Goal: Task Accomplishment & Management: Manage account settings

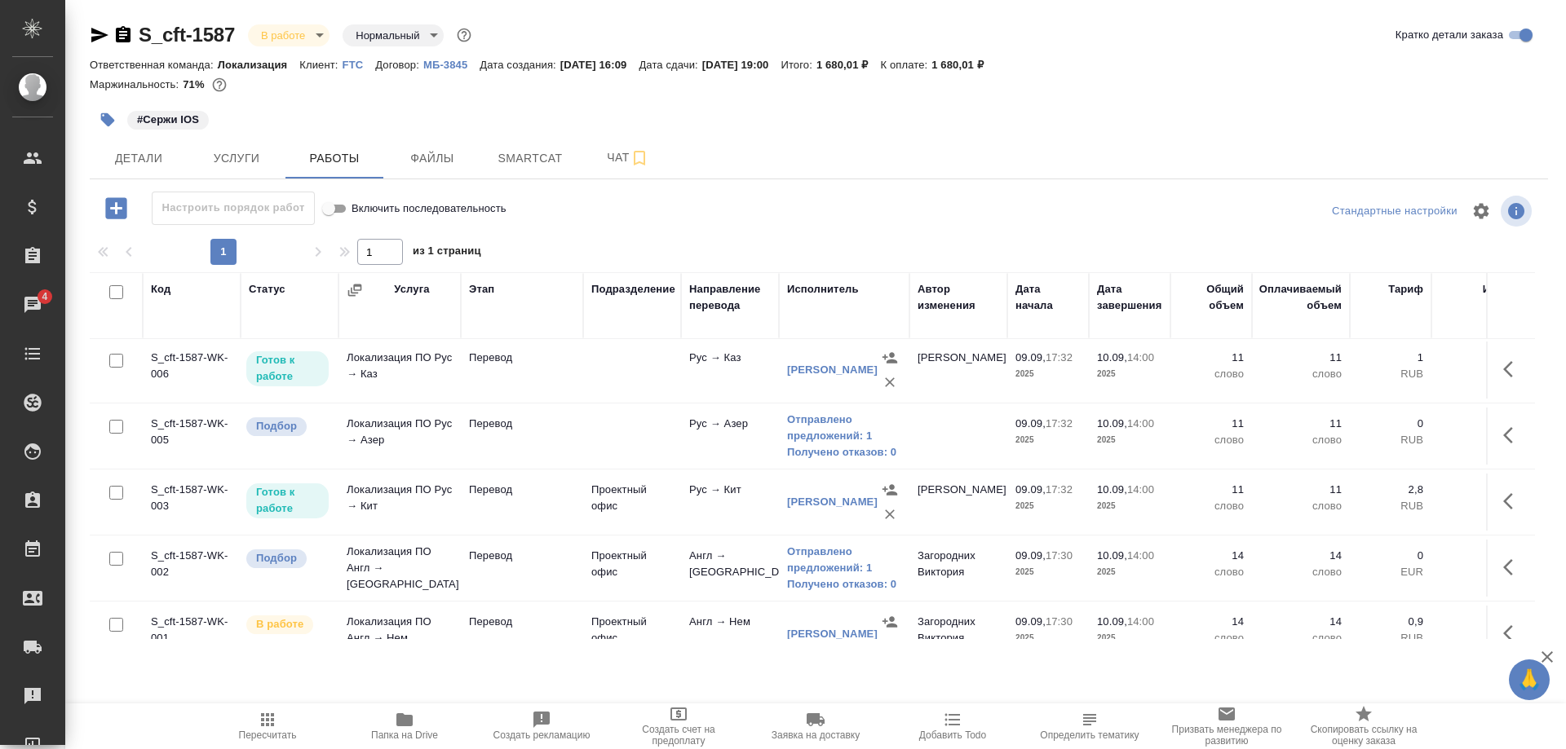
scroll to position [427, 0]
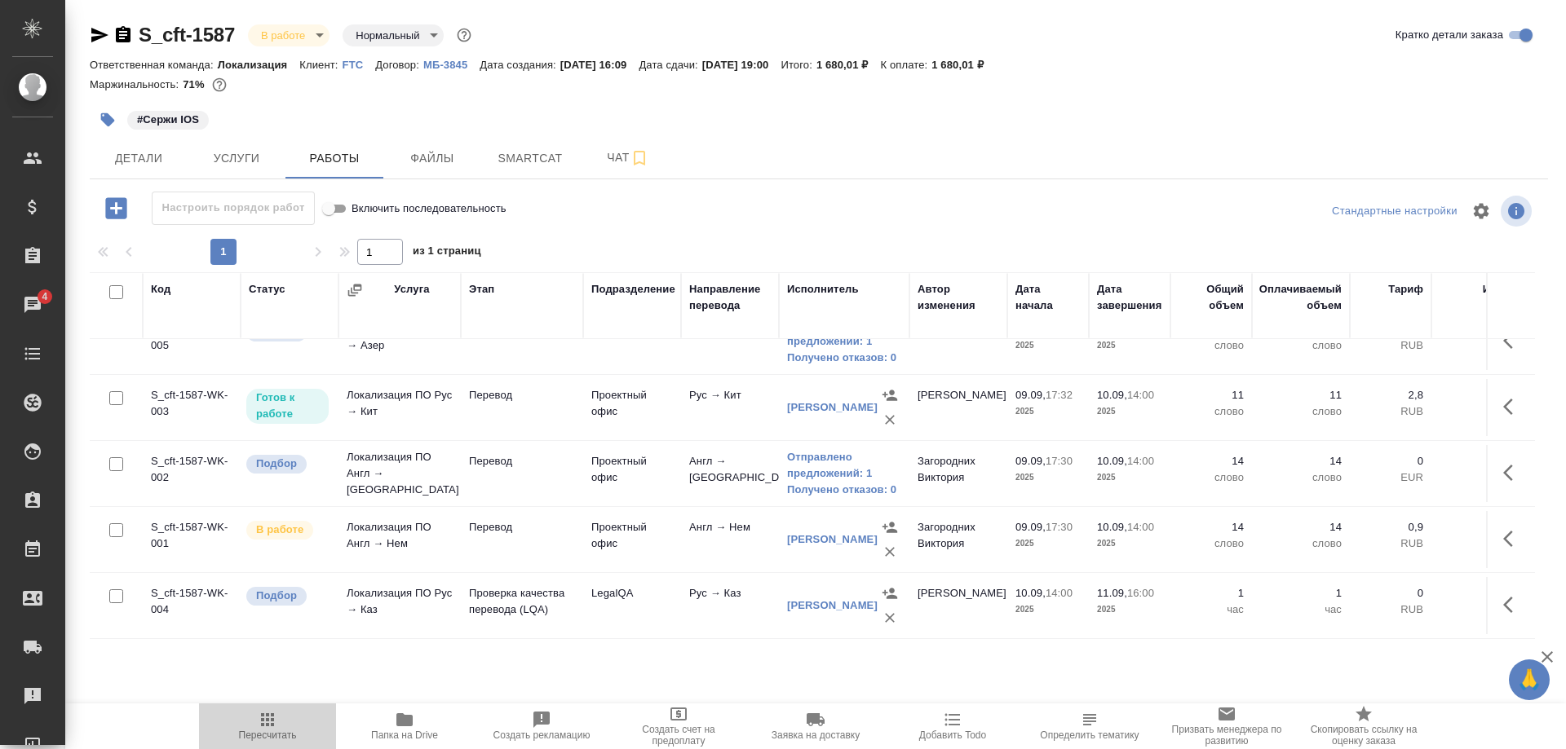
click at [254, 722] on span "Пересчитать" at bounding box center [267, 725] width 117 height 31
click at [132, 161] on span "Детали" at bounding box center [138, 158] width 78 height 20
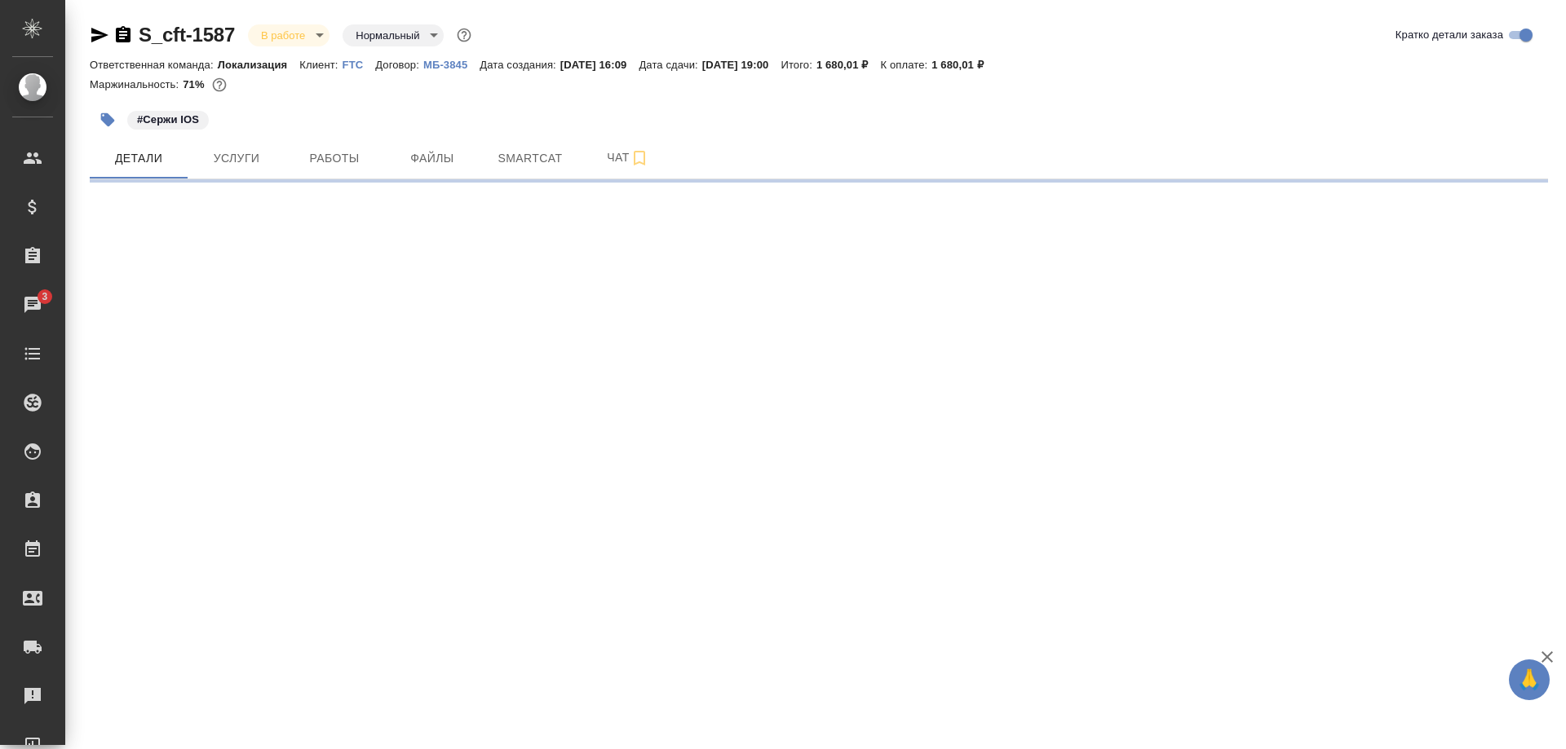
select select "RU"
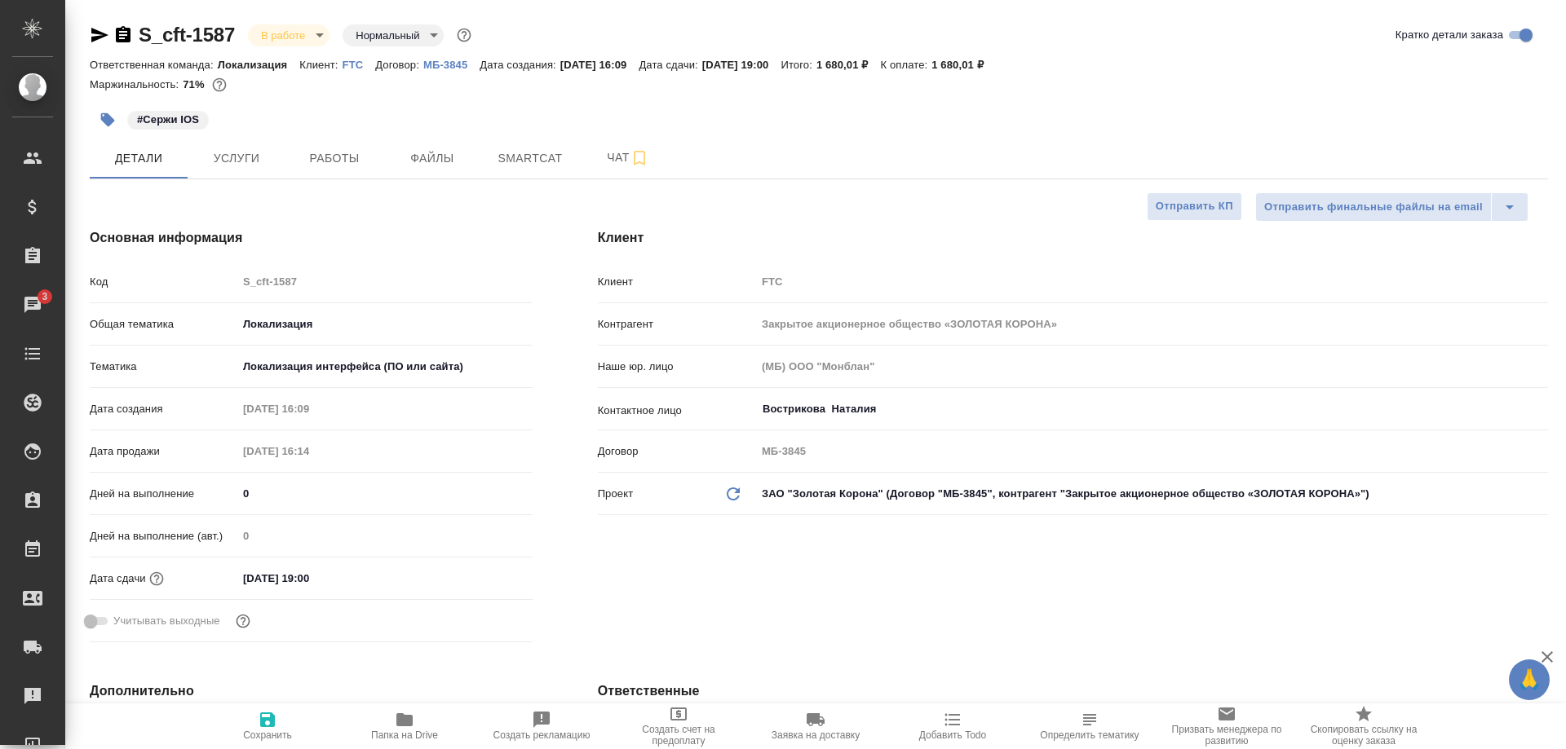
type textarea "x"
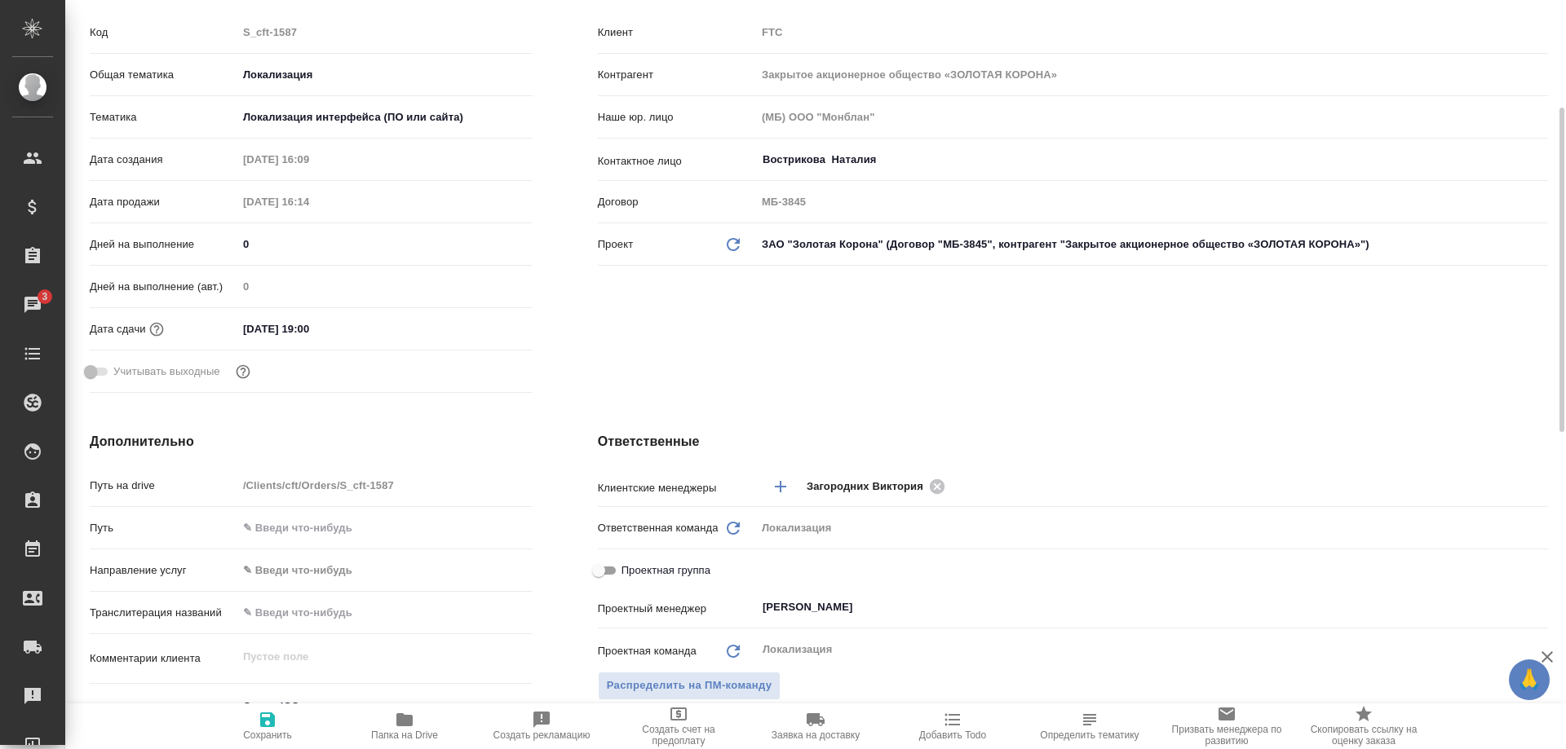
scroll to position [582, 0]
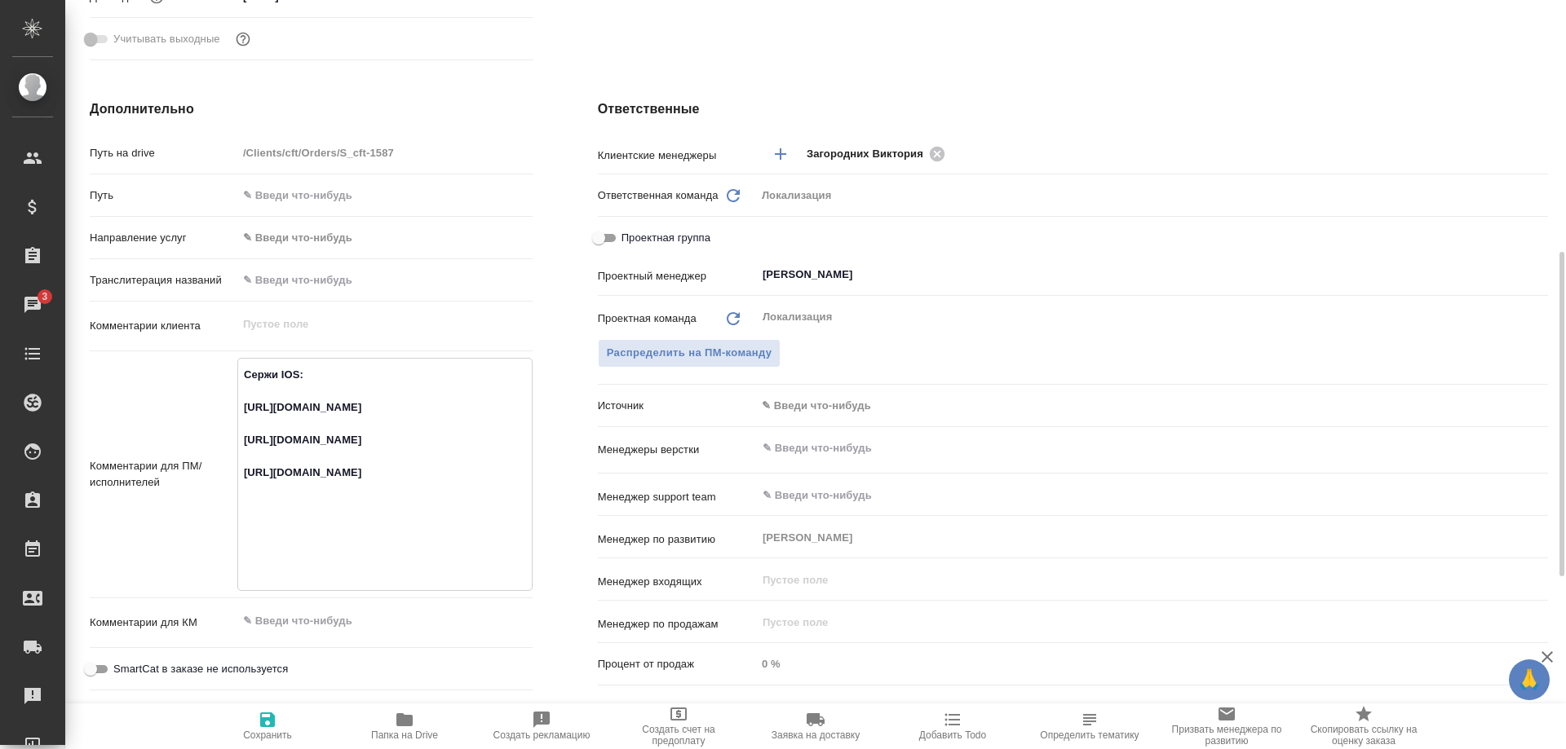
drag, startPoint x: 413, startPoint y: 501, endPoint x: 235, endPoint y: 459, distance: 182.6
click at [238, 459] on textarea "Сержи IOS: [URL][DOMAIN_NAME] [URL][DOMAIN_NAME] [URL][DOMAIN_NAME]" at bounding box center [385, 472] width 294 height 223
type textarea "x"
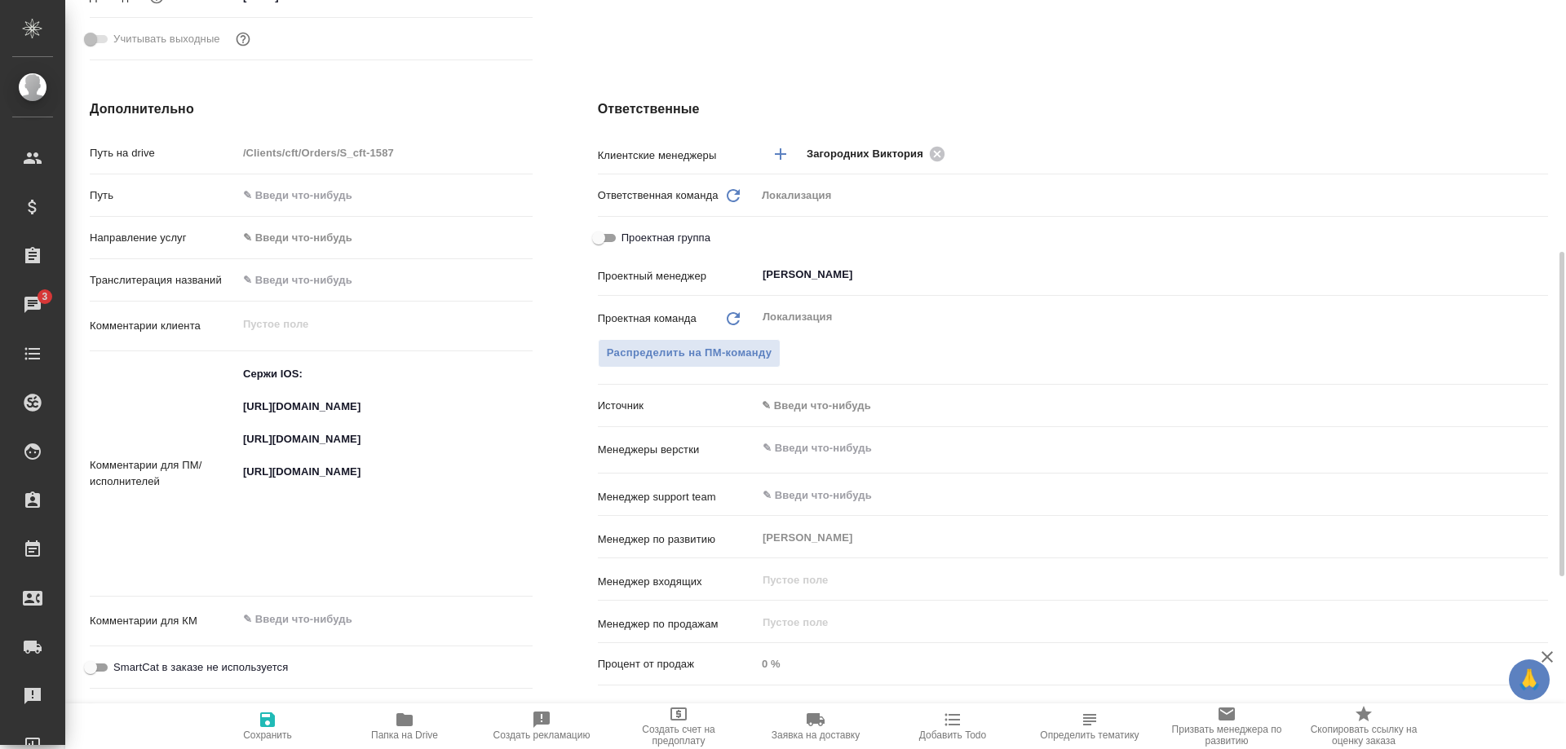
type textarea "x"
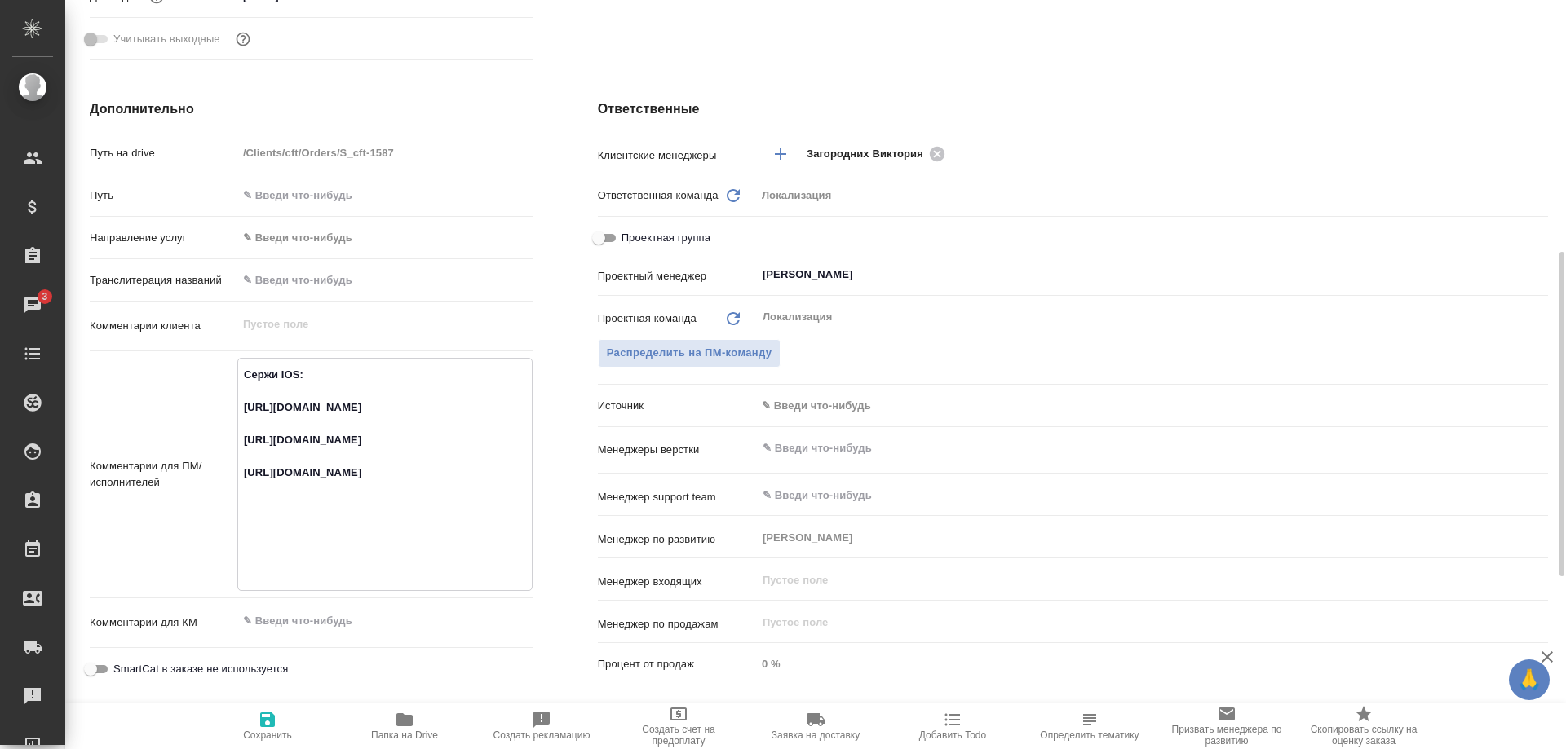
type textarea "x"
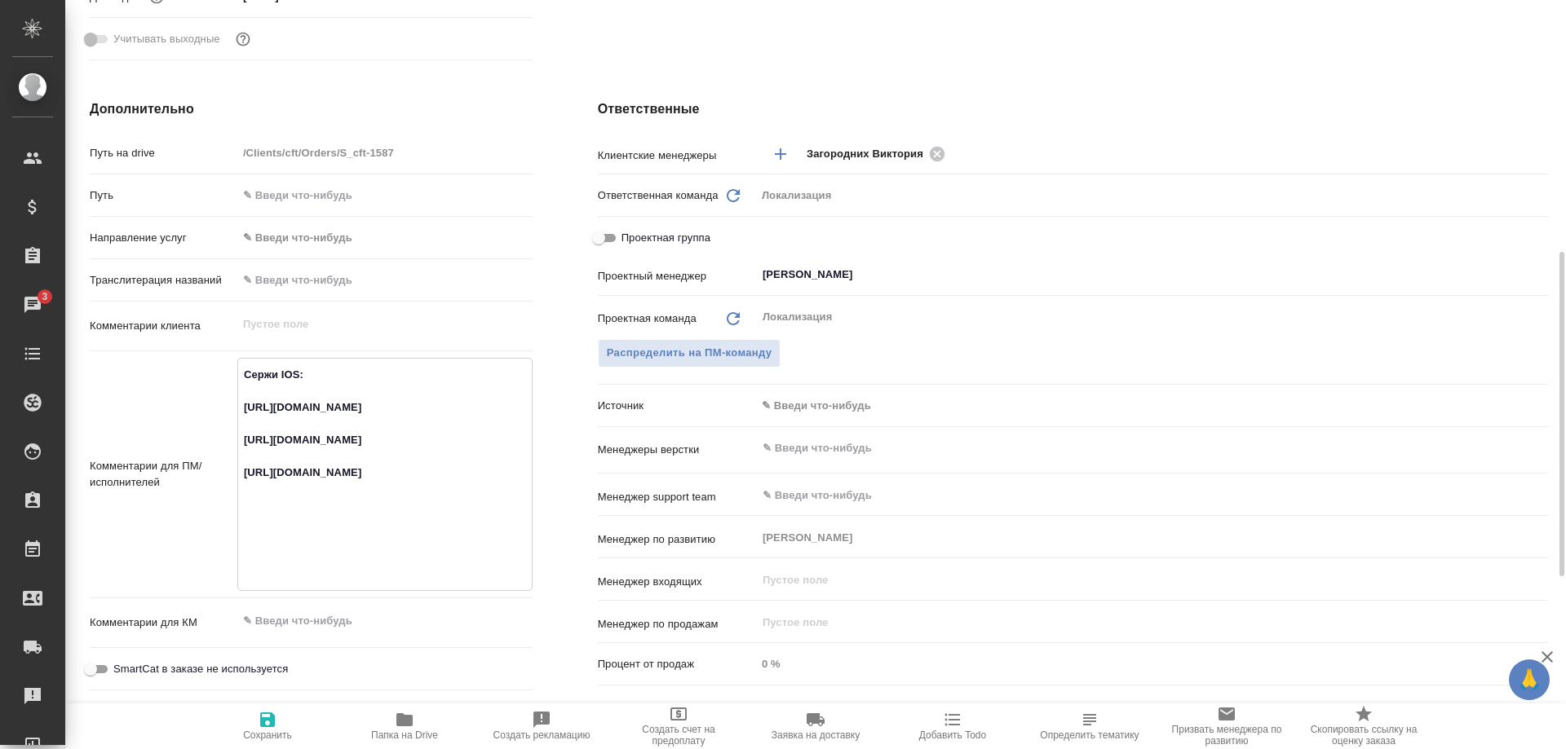
type textarea "x"
drag, startPoint x: 493, startPoint y: 564, endPoint x: 233, endPoint y: 541, distance: 260.4
click at [238, 541] on textarea "Сержи IOS: [URL][DOMAIN_NAME] [URL][DOMAIN_NAME] [URL][DOMAIN_NAME]" at bounding box center [385, 472] width 294 height 223
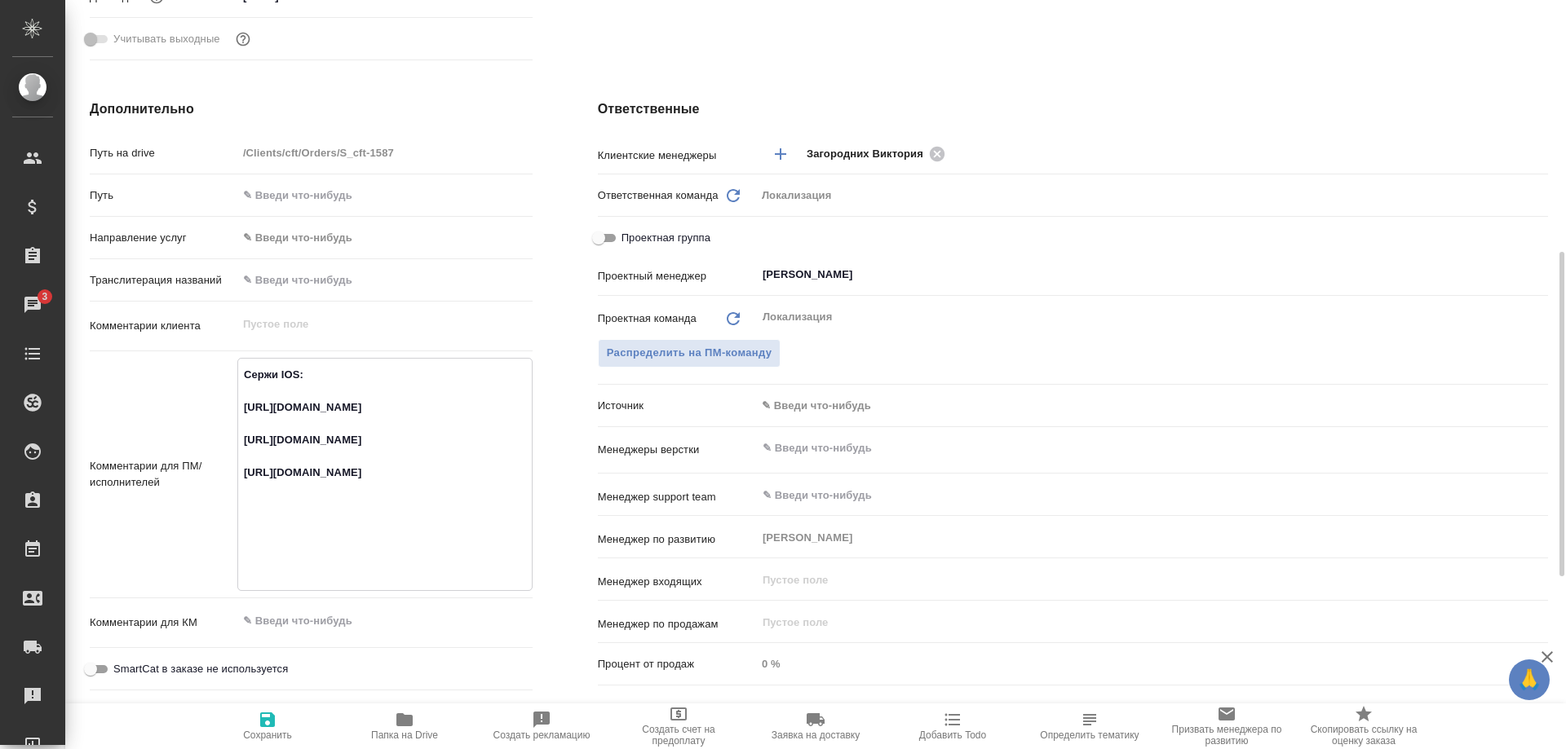
type textarea "x"
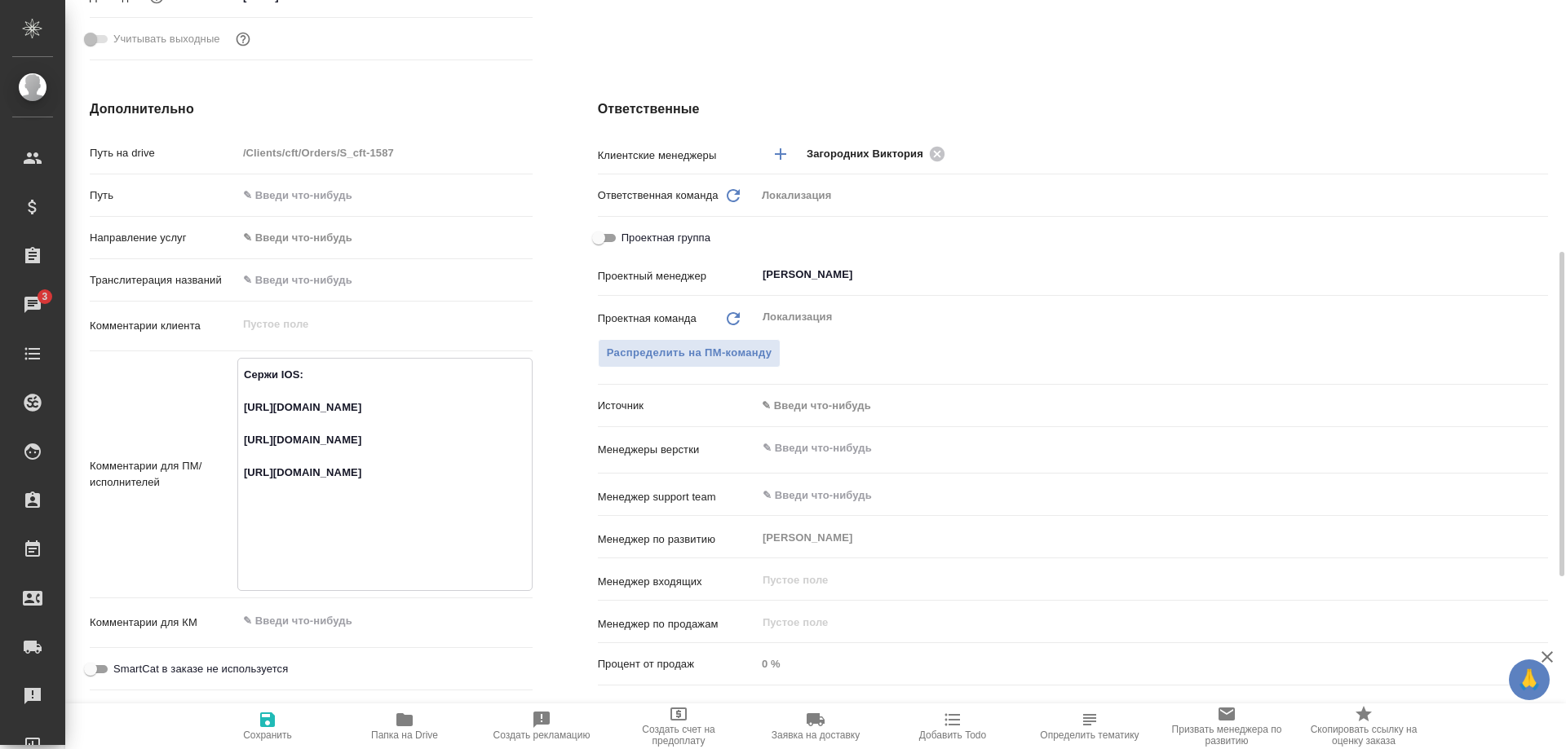
type textarea "x"
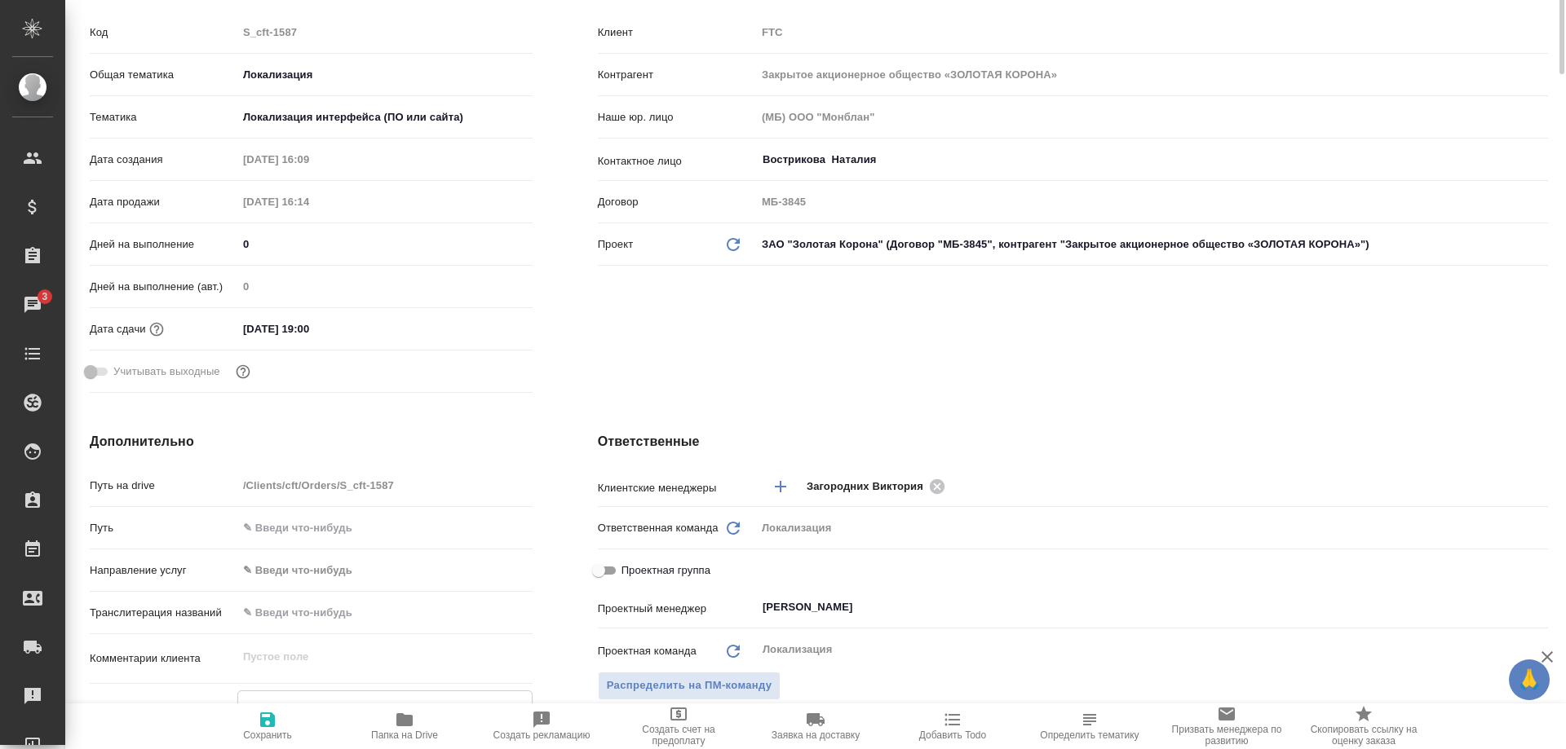
scroll to position [0, 0]
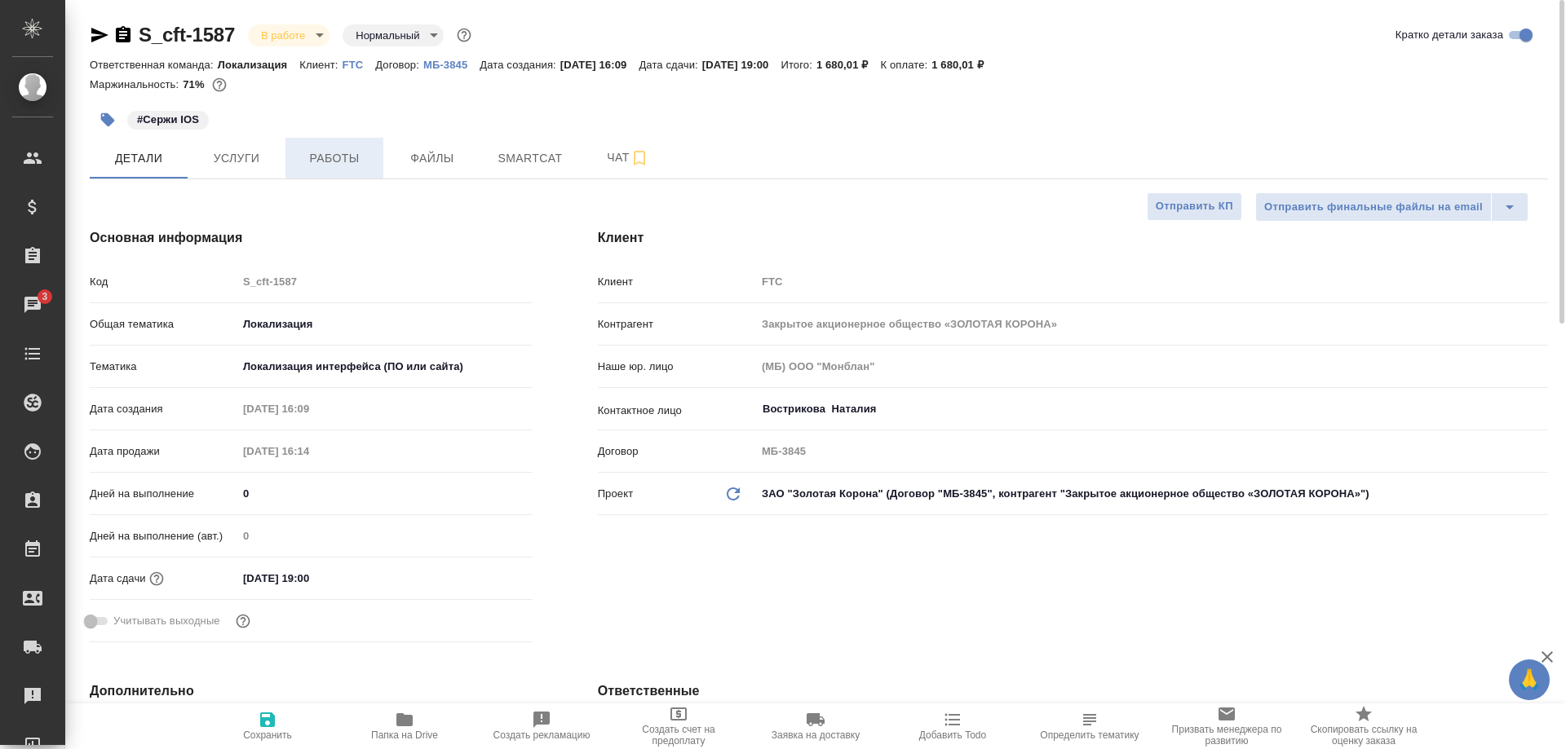
type textarea "x"
click at [330, 158] on span "Работы" at bounding box center [334, 158] width 78 height 20
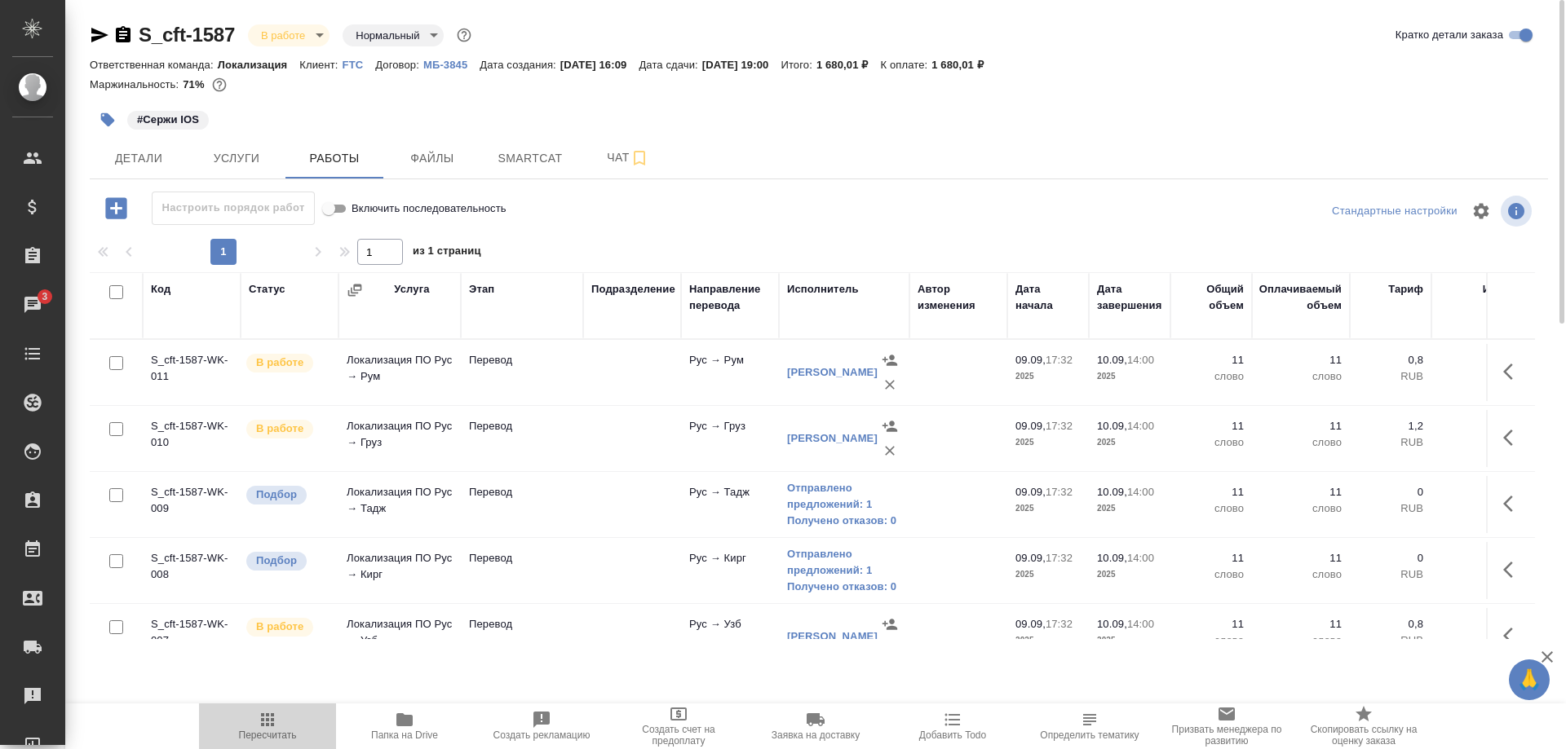
click at [262, 730] on span "Пересчитать" at bounding box center [268, 735] width 58 height 11
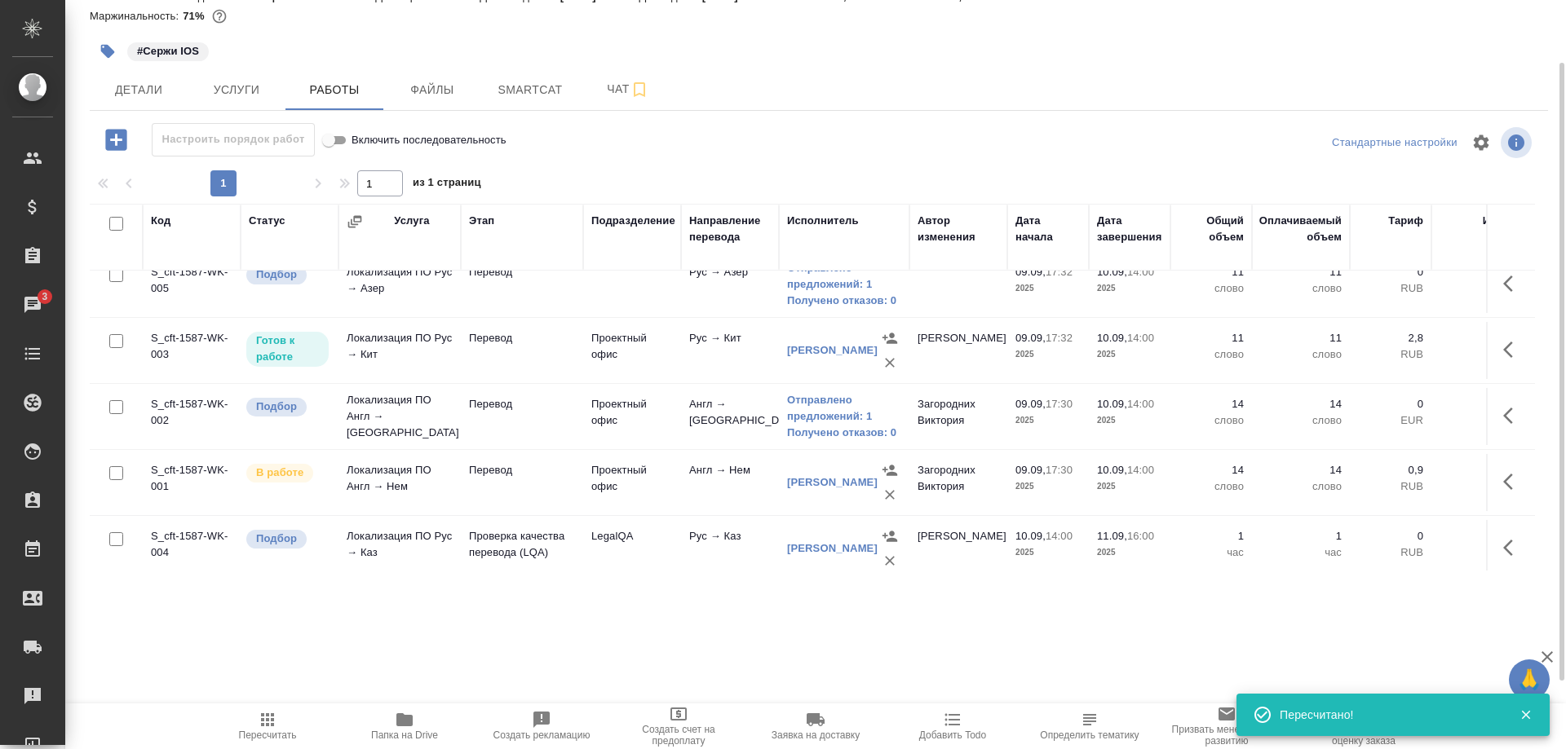
scroll to position [427, 0]
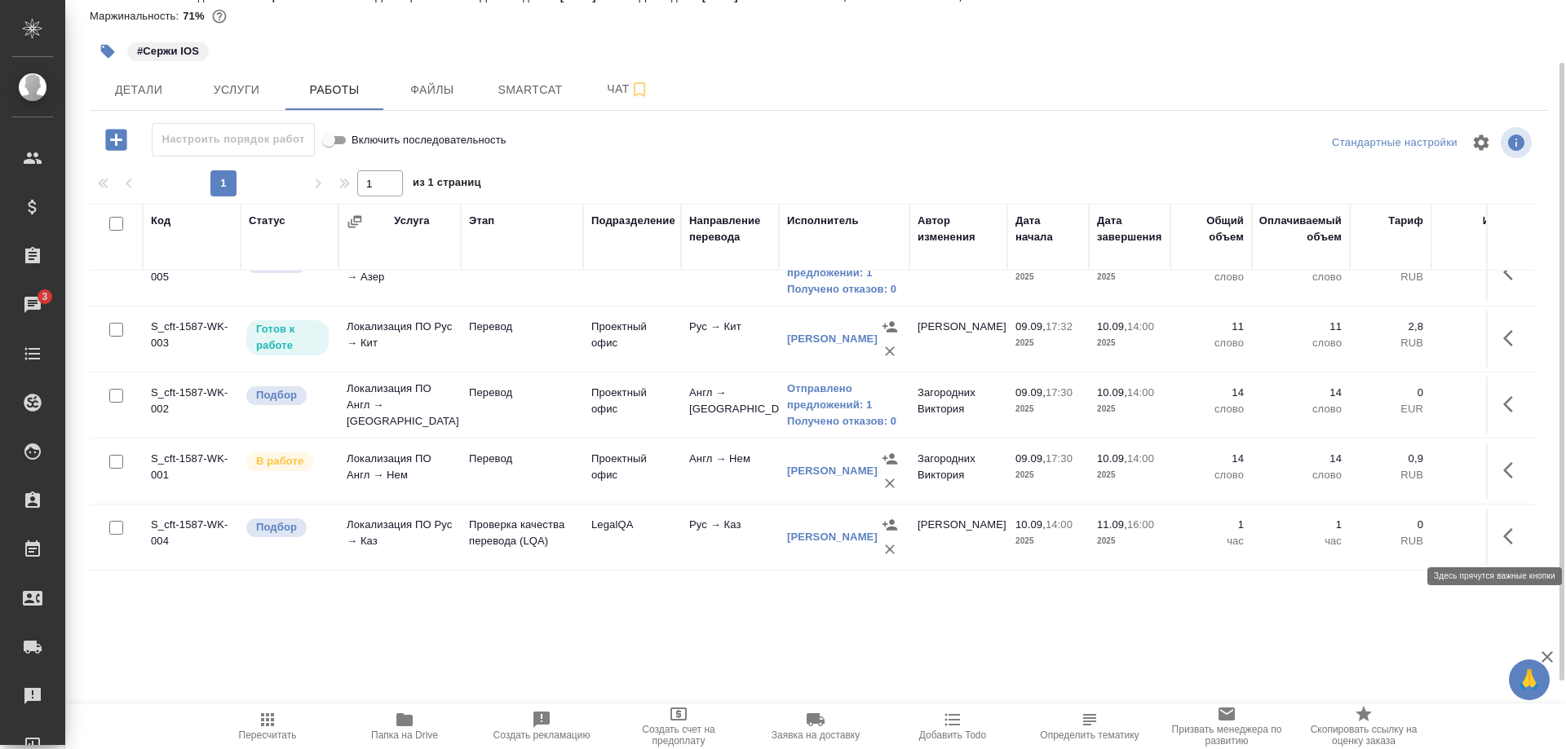
click at [1497, 539] on button "button" at bounding box center [1512, 536] width 39 height 39
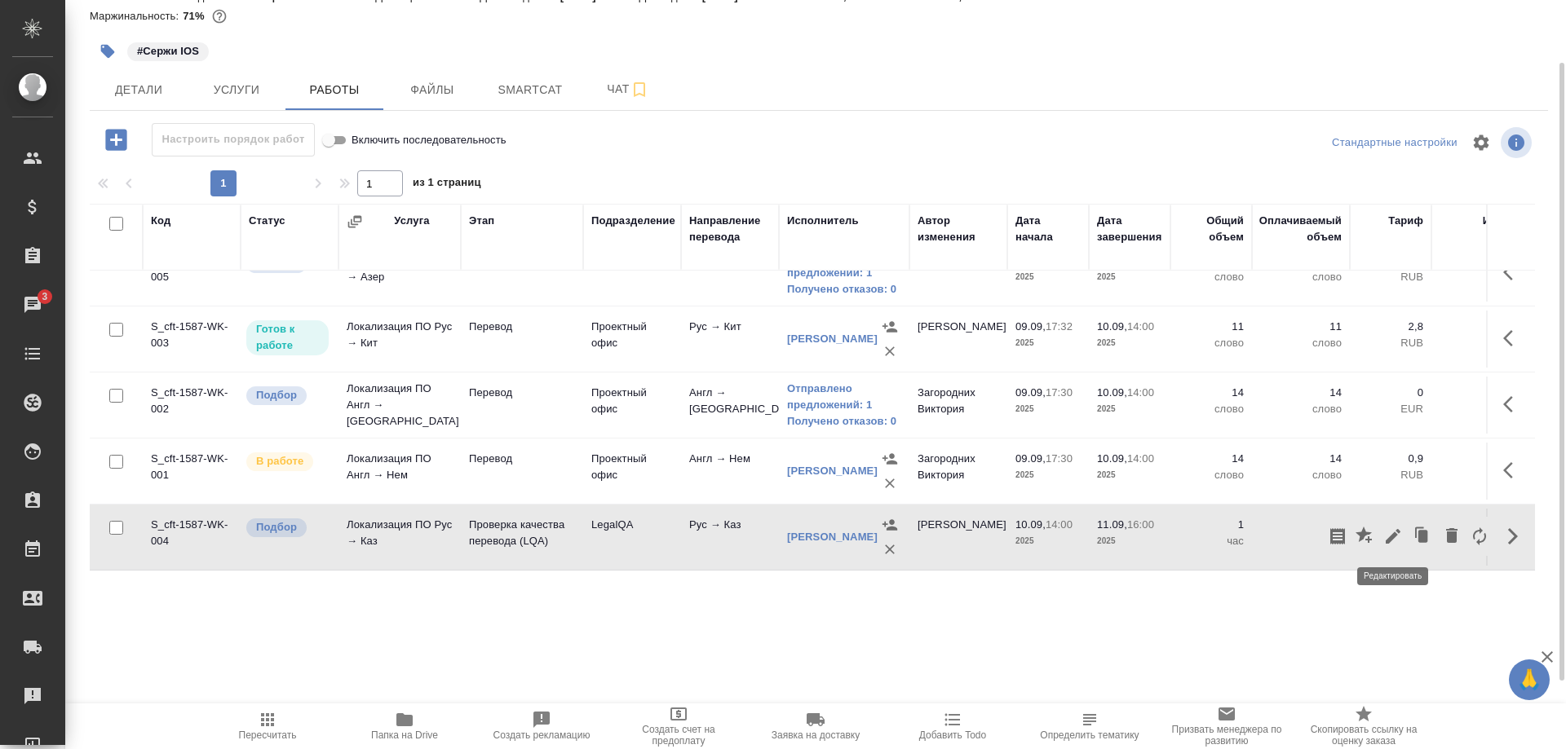
click at [1383, 537] on icon "button" at bounding box center [1393, 537] width 20 height 20
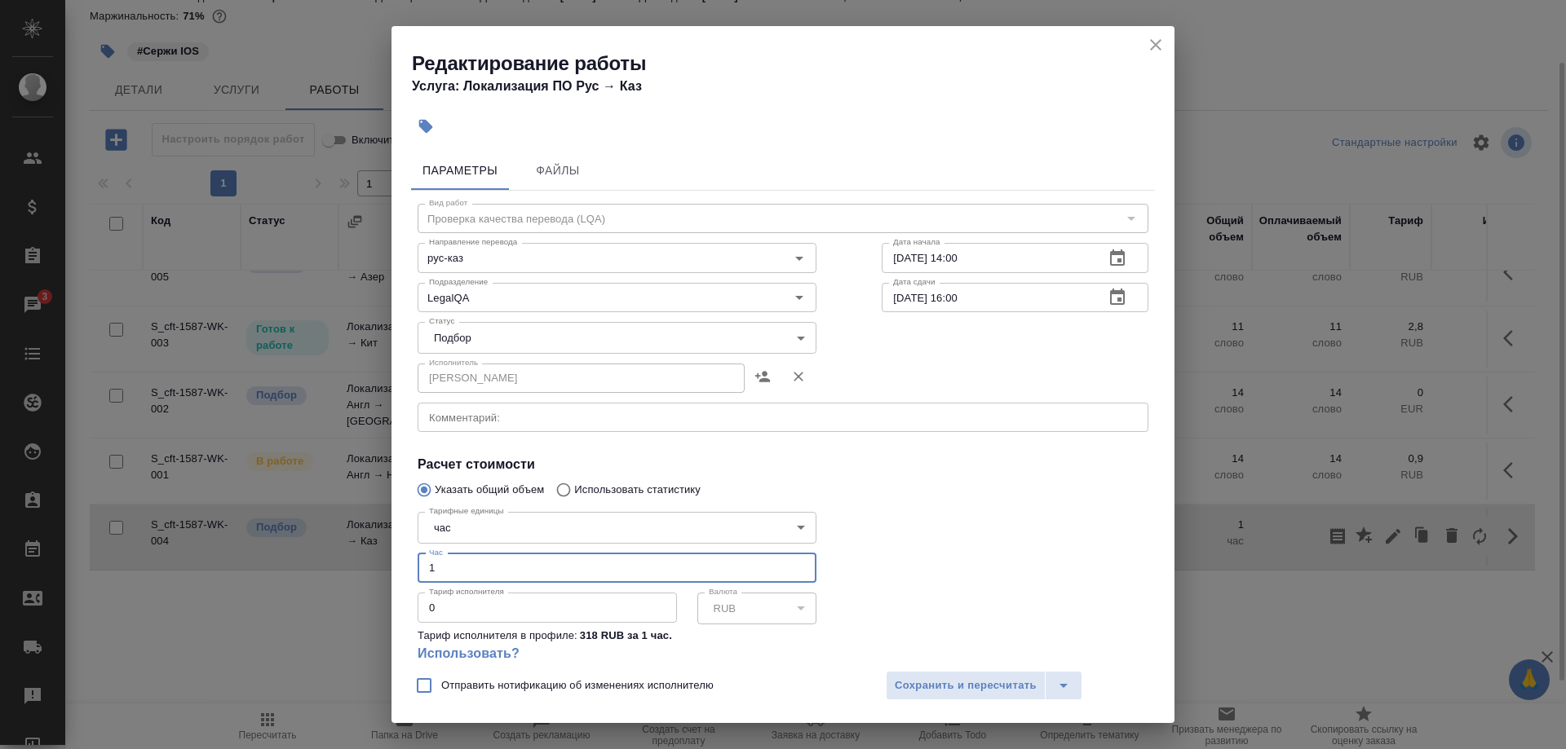
drag, startPoint x: 582, startPoint y: 547, endPoint x: 392, endPoint y: 554, distance: 190.1
click at [418, 554] on input "1" at bounding box center [617, 568] width 399 height 29
type input "0.5"
click at [910, 680] on span "Сохранить и пересчитать" at bounding box center [966, 686] width 142 height 19
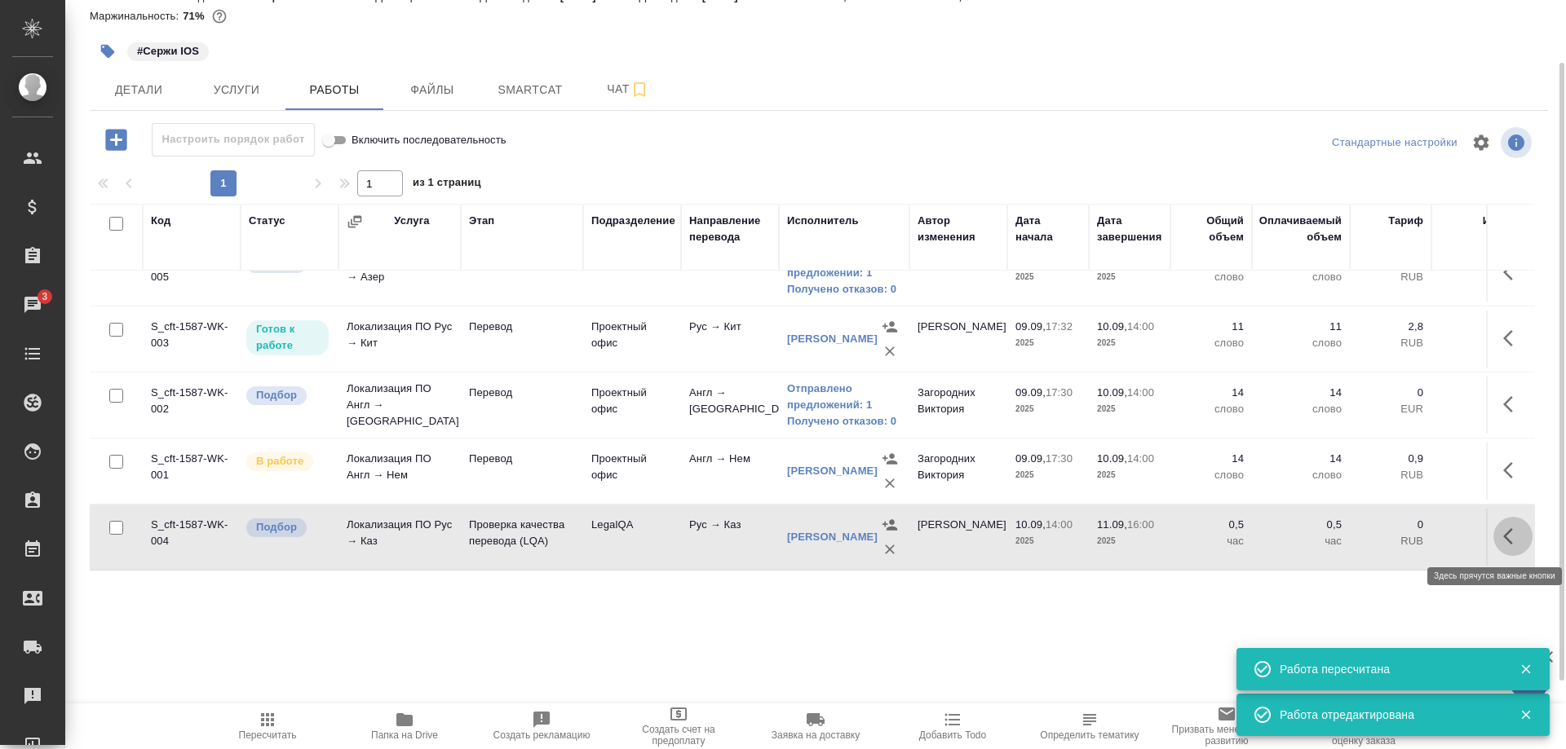
click at [1507, 535] on icon "button" at bounding box center [1508, 536] width 10 height 16
click at [1388, 535] on icon "button" at bounding box center [1393, 537] width 20 height 20
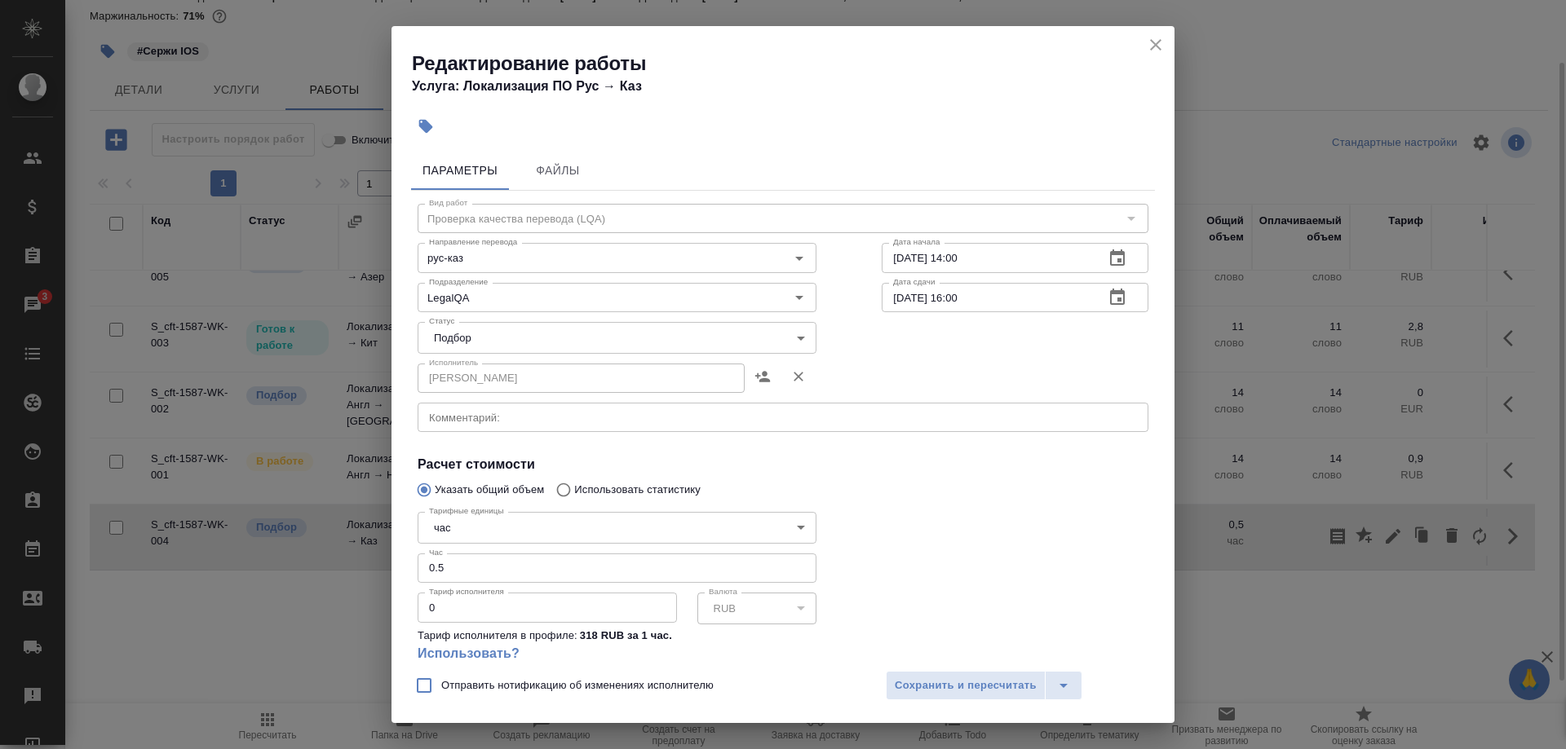
click at [587, 337] on body "🙏 .cls-1 fill:#fff; AWATERA [PERSON_NAME] Спецификации Заказы 3 Чаты Todo Проек…" at bounding box center [783, 374] width 1566 height 749
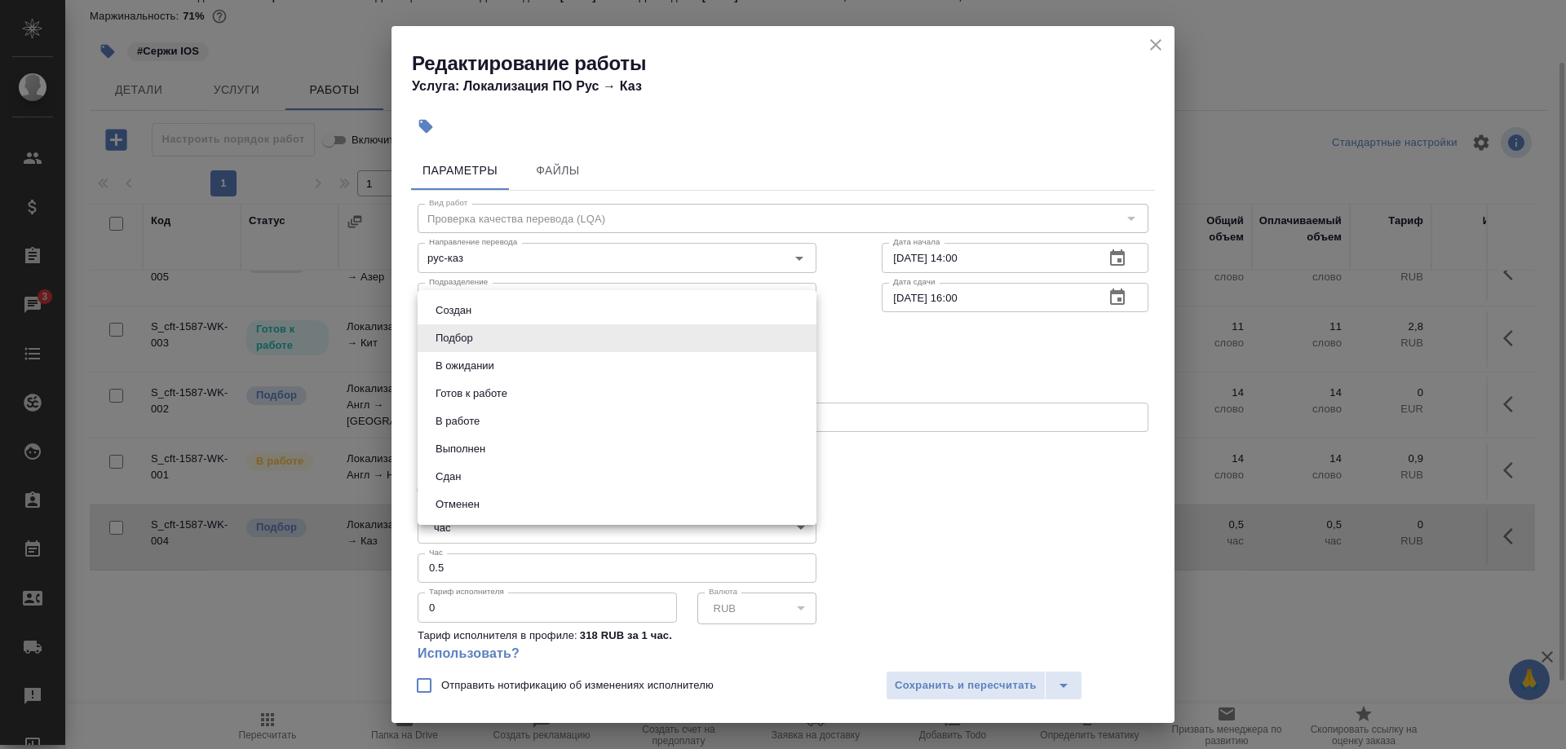
click at [531, 480] on li "Сдан" at bounding box center [617, 477] width 399 height 28
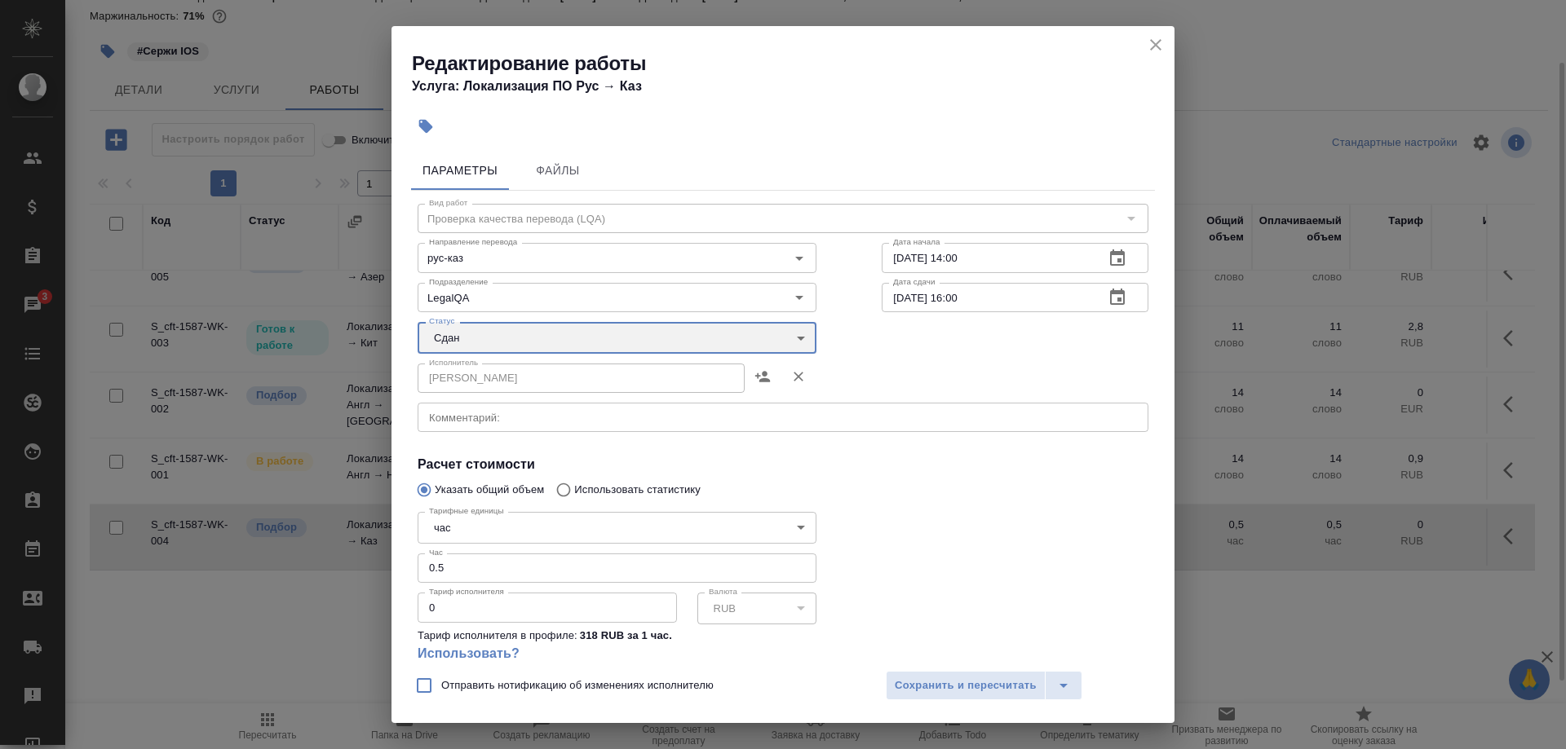
type input "closed"
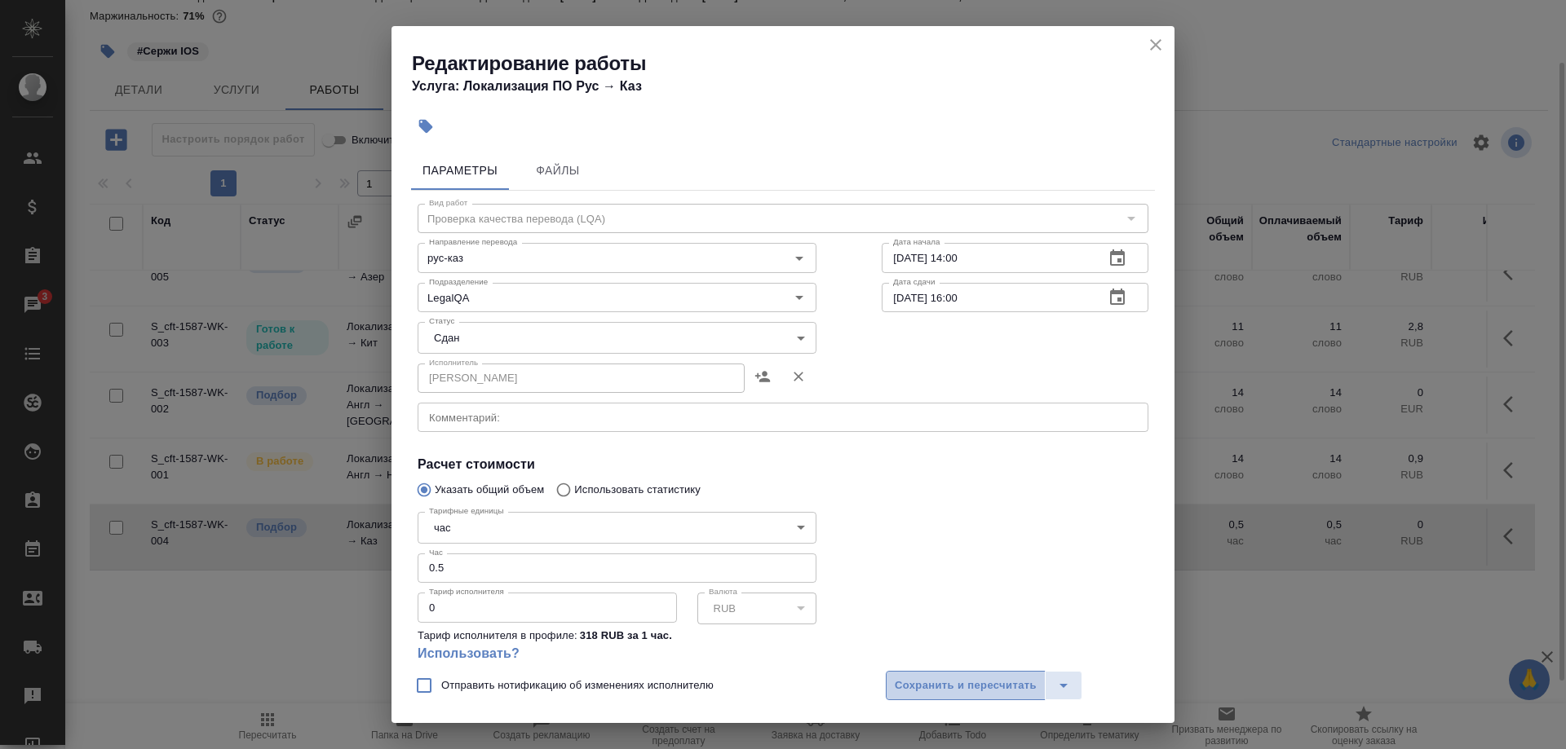
click at [899, 681] on span "Сохранить и пересчитать" at bounding box center [966, 686] width 142 height 19
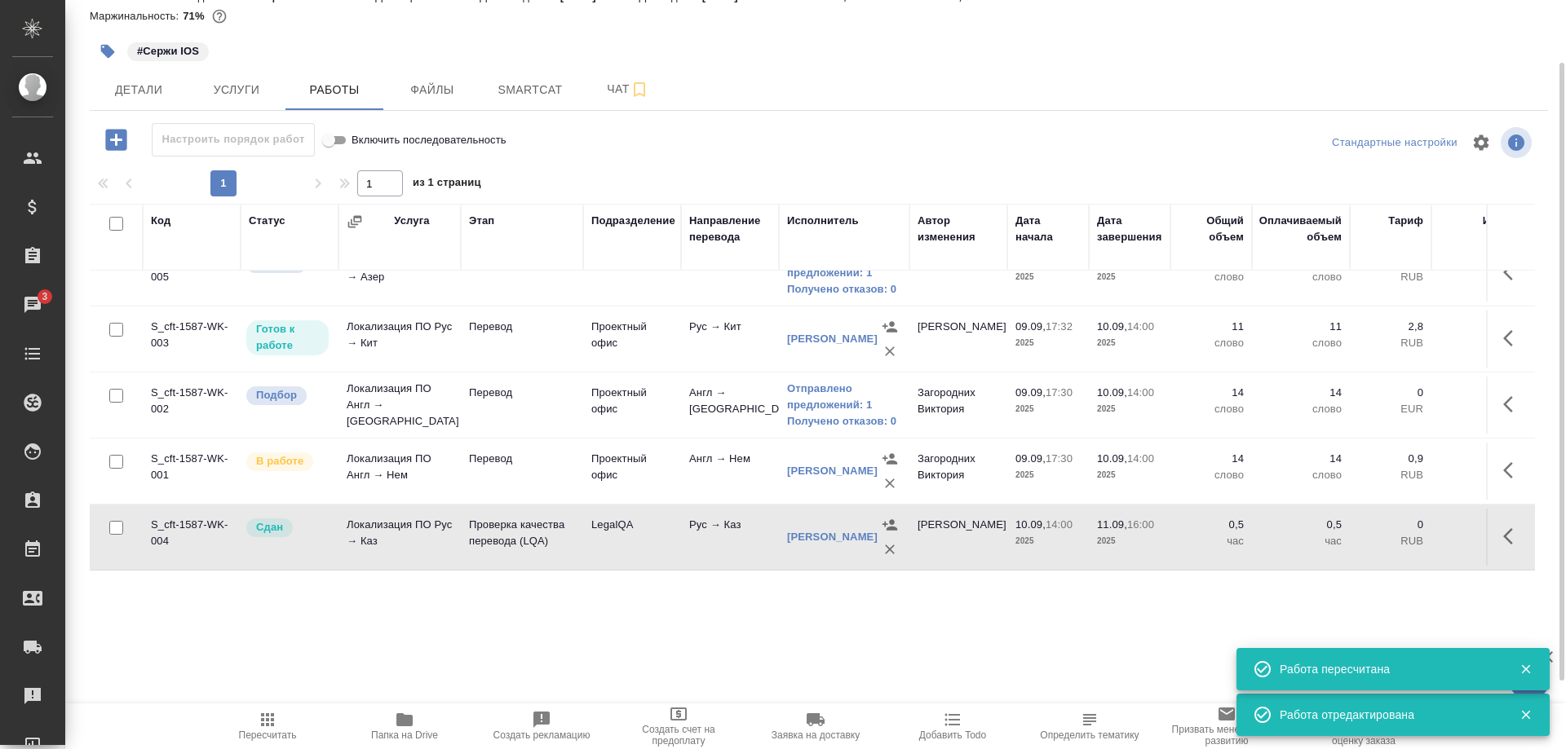
click at [257, 722] on span "Пересчитать" at bounding box center [267, 725] width 117 height 31
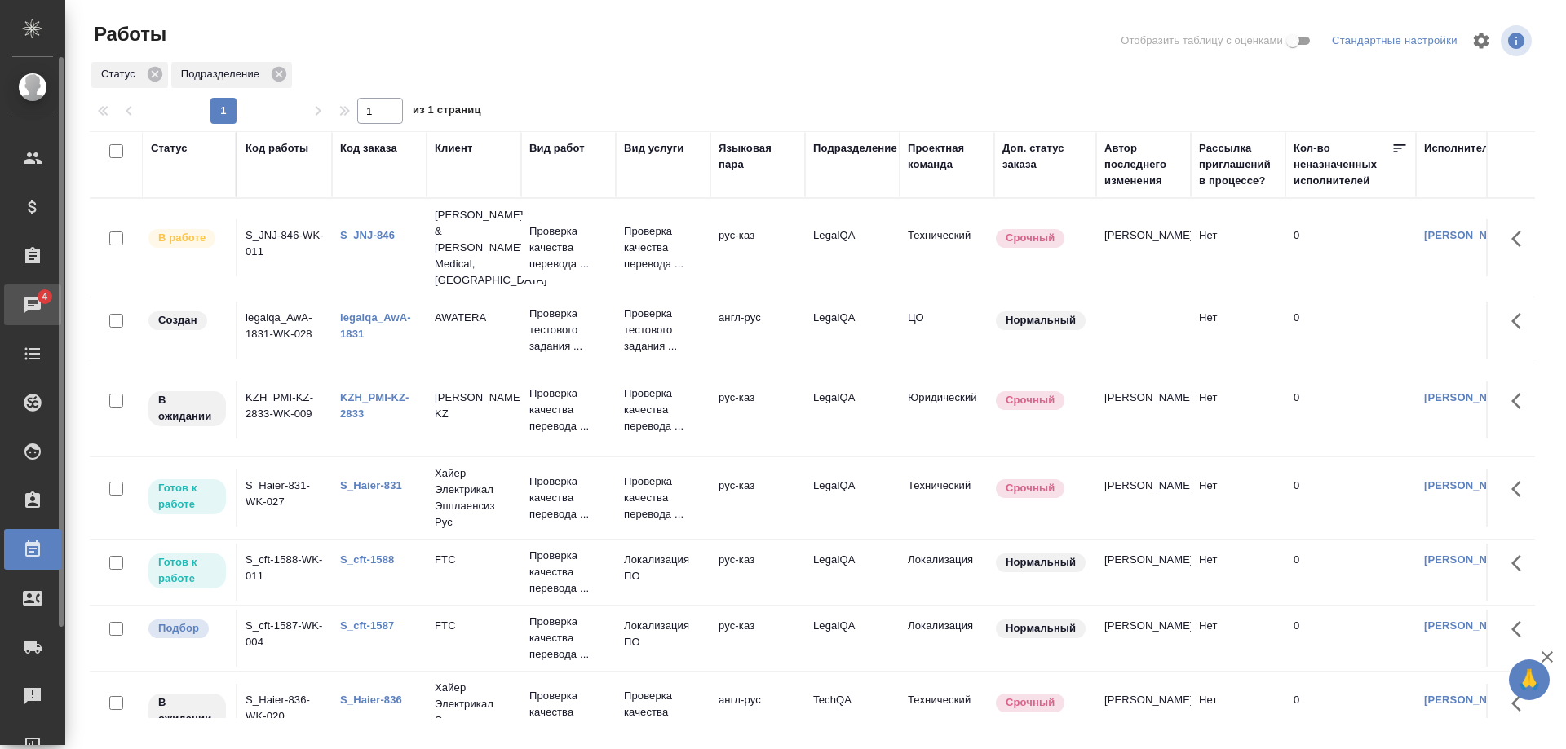
click at [18, 302] on div "Чаты" at bounding box center [12, 305] width 41 height 24
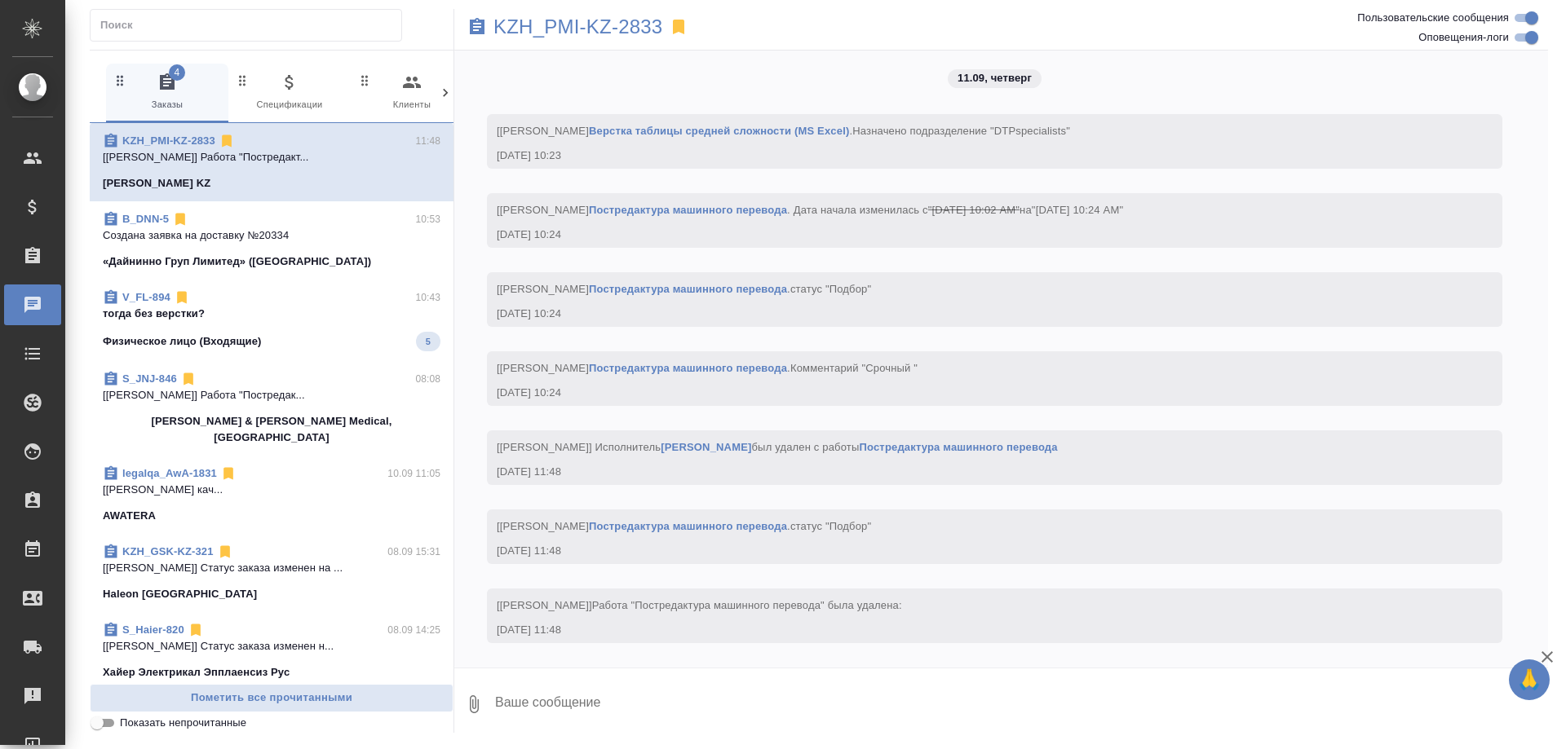
scroll to position [2986, 0]
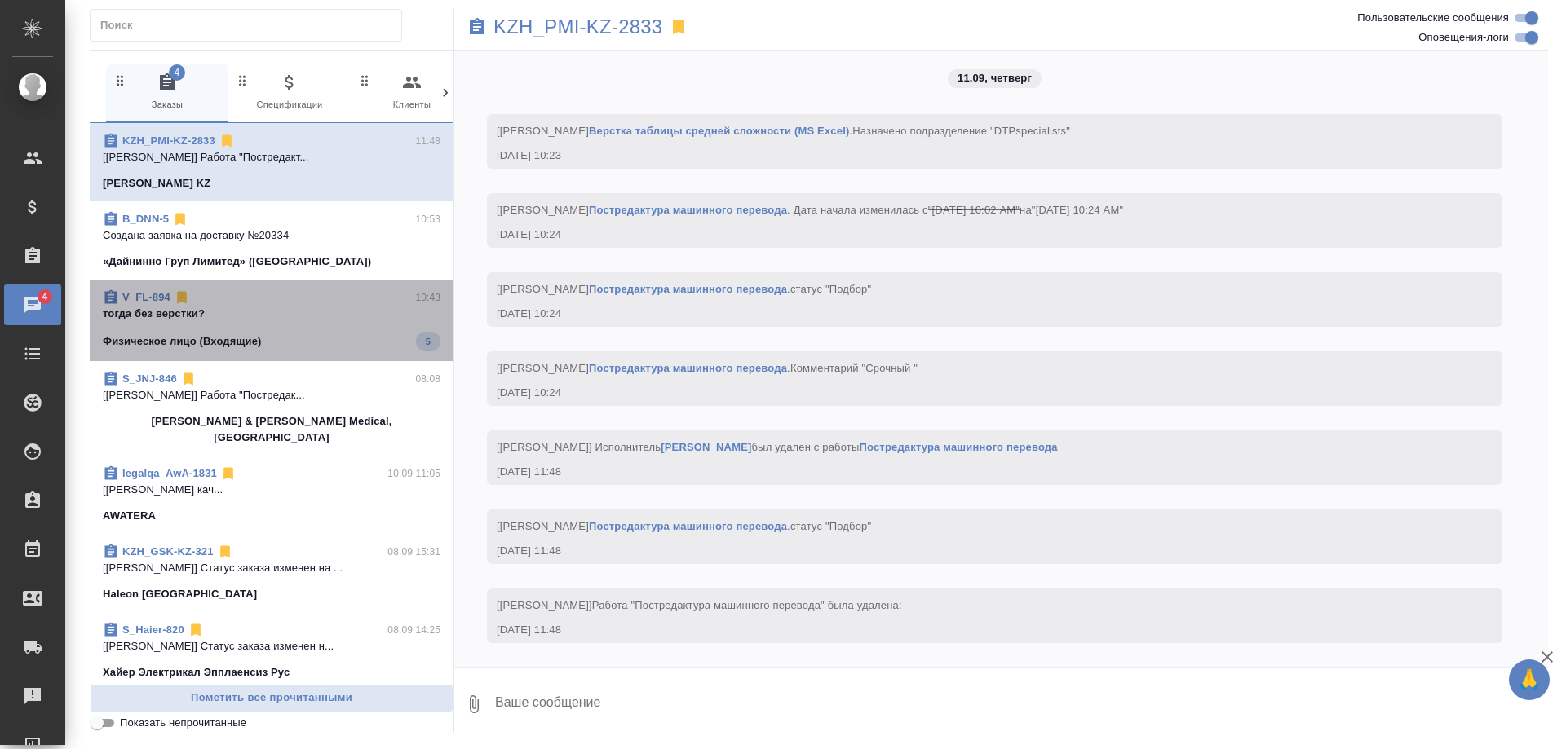
click at [135, 299] on link "V_FL-894" at bounding box center [146, 297] width 48 height 12
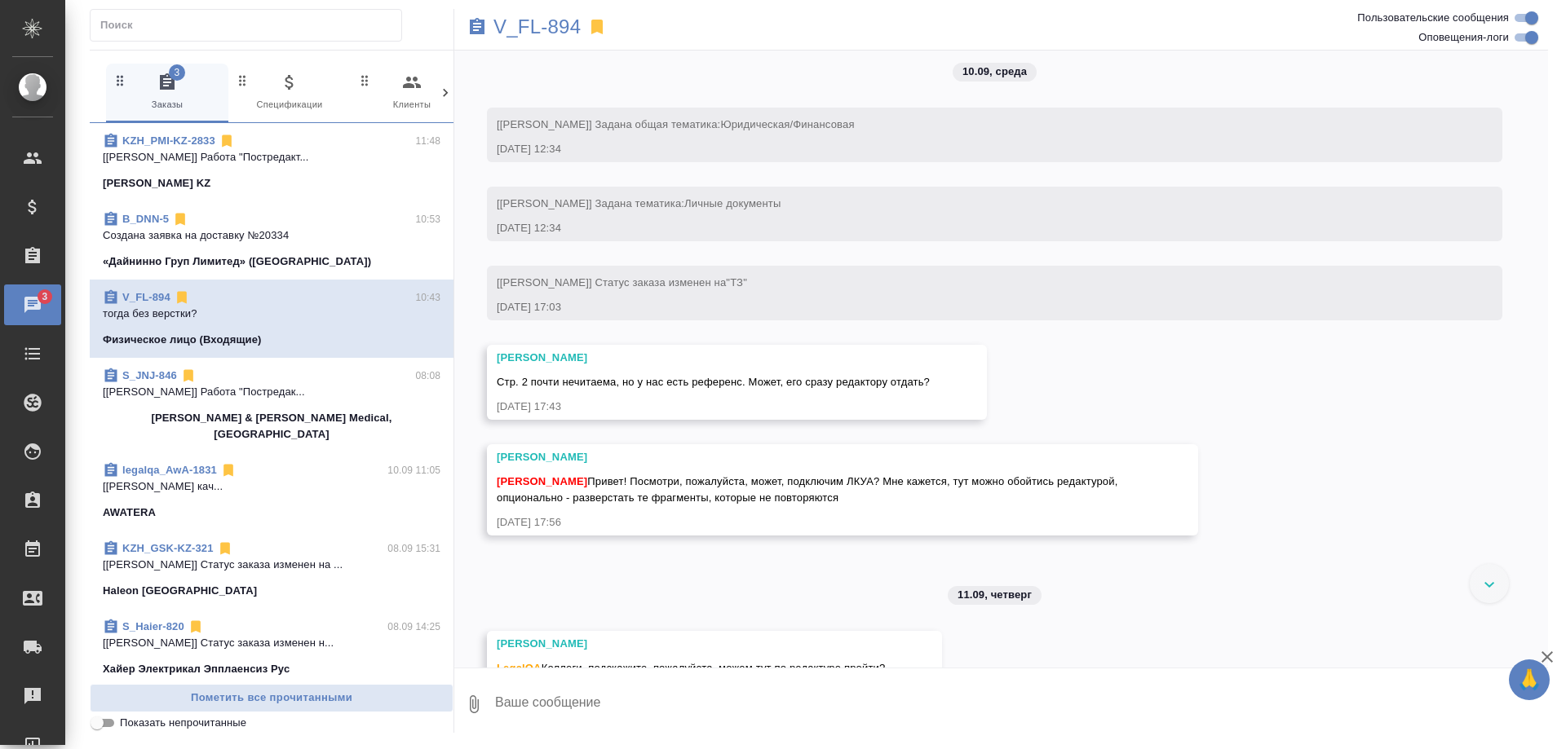
scroll to position [0, 0]
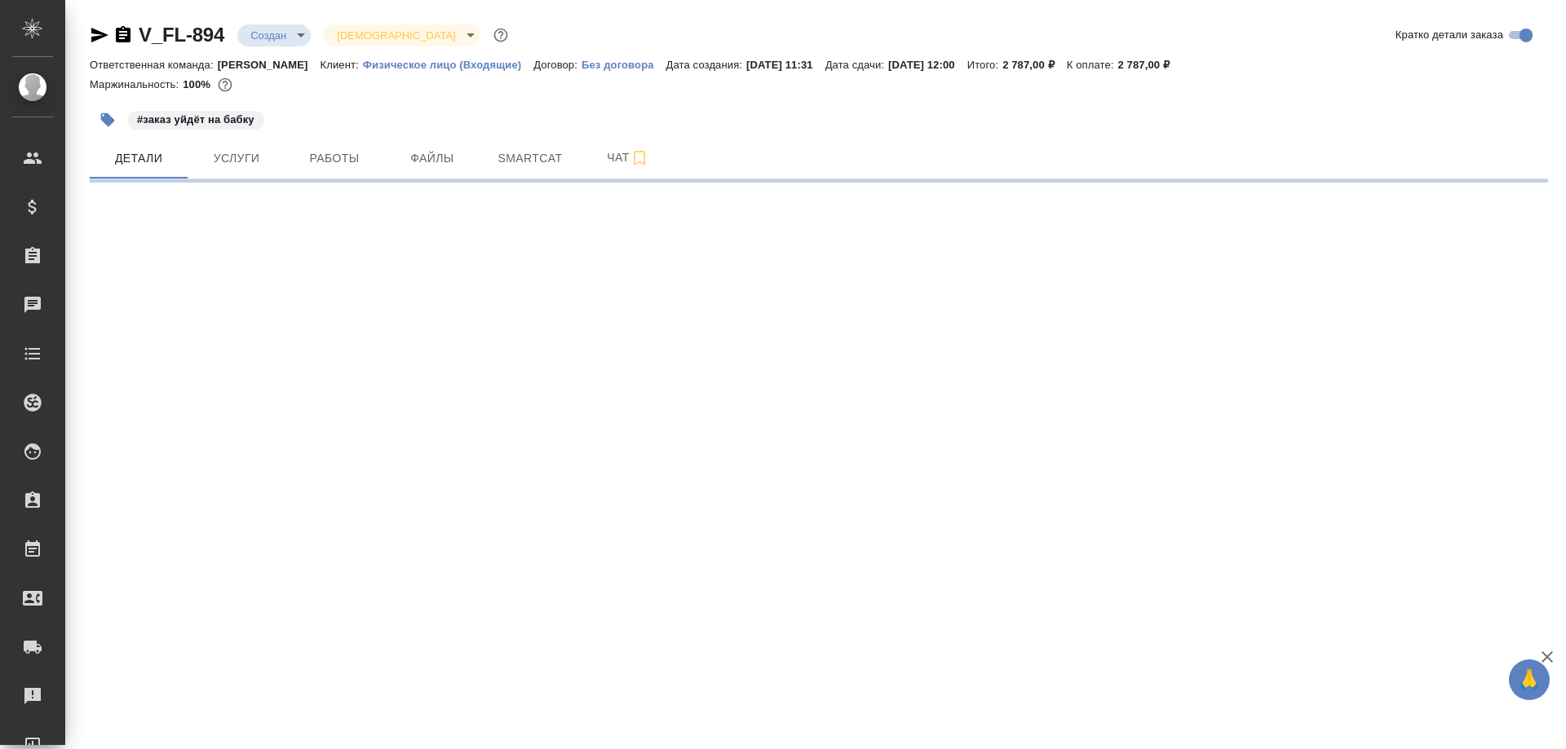
select select "RU"
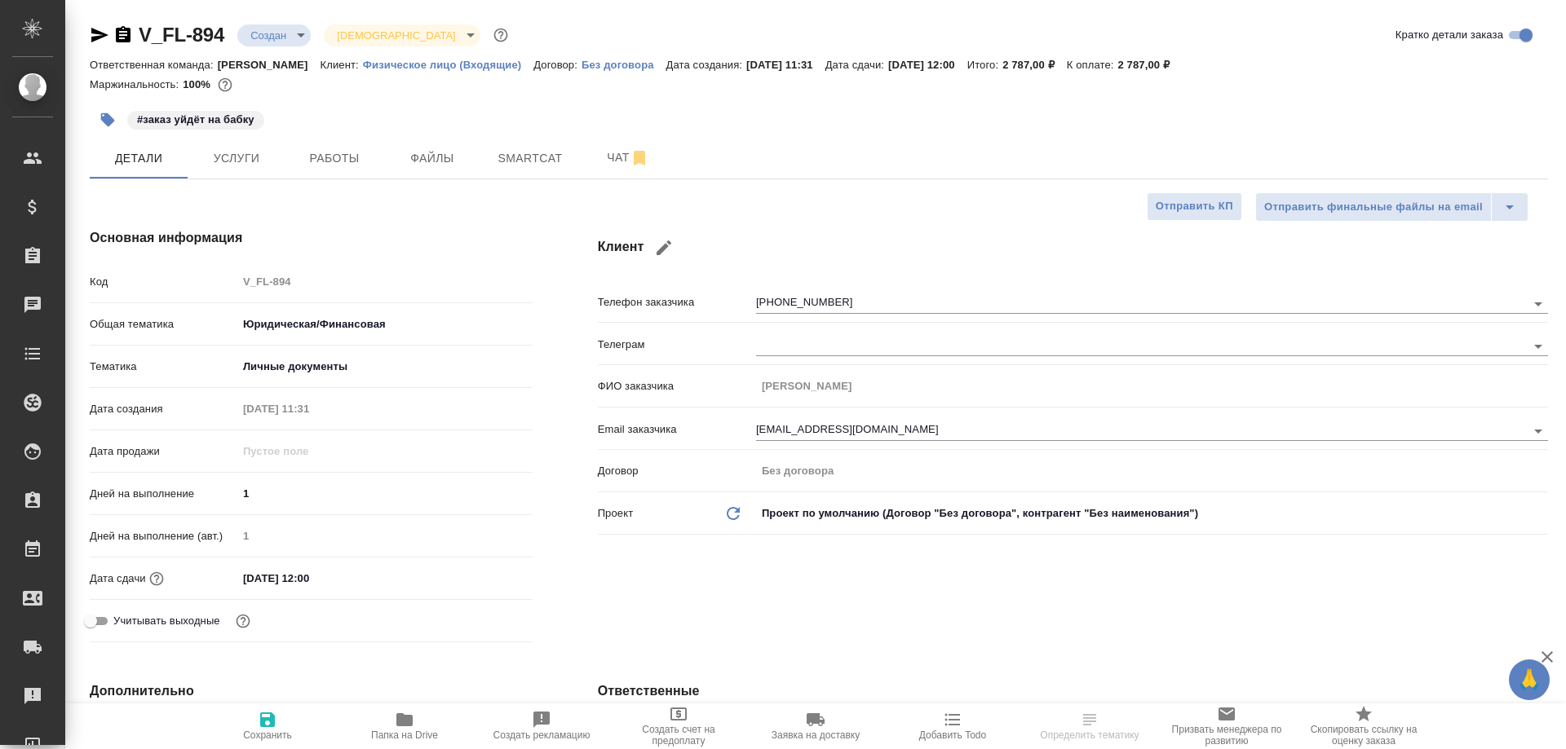
type textarea "x"
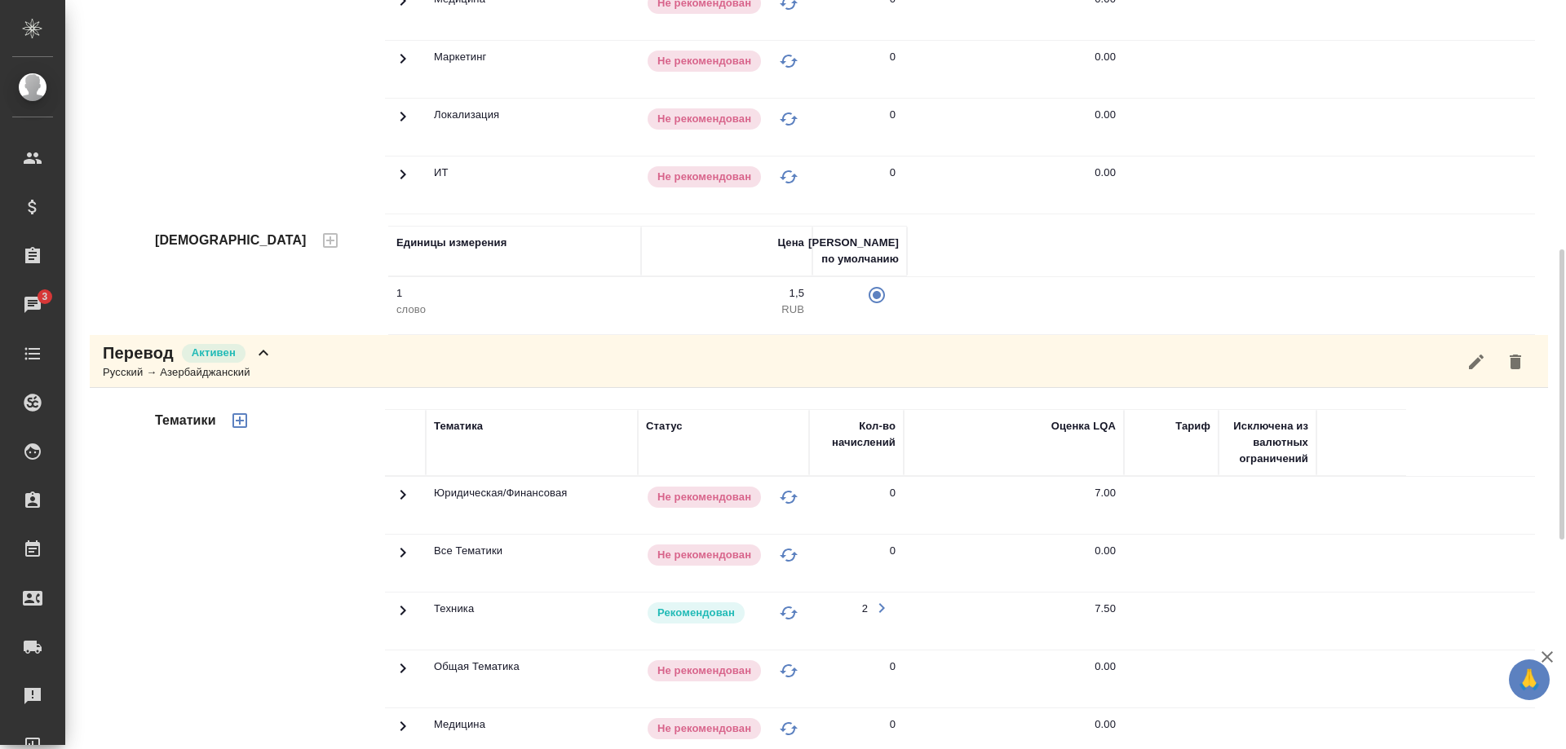
scroll to position [395, 0]
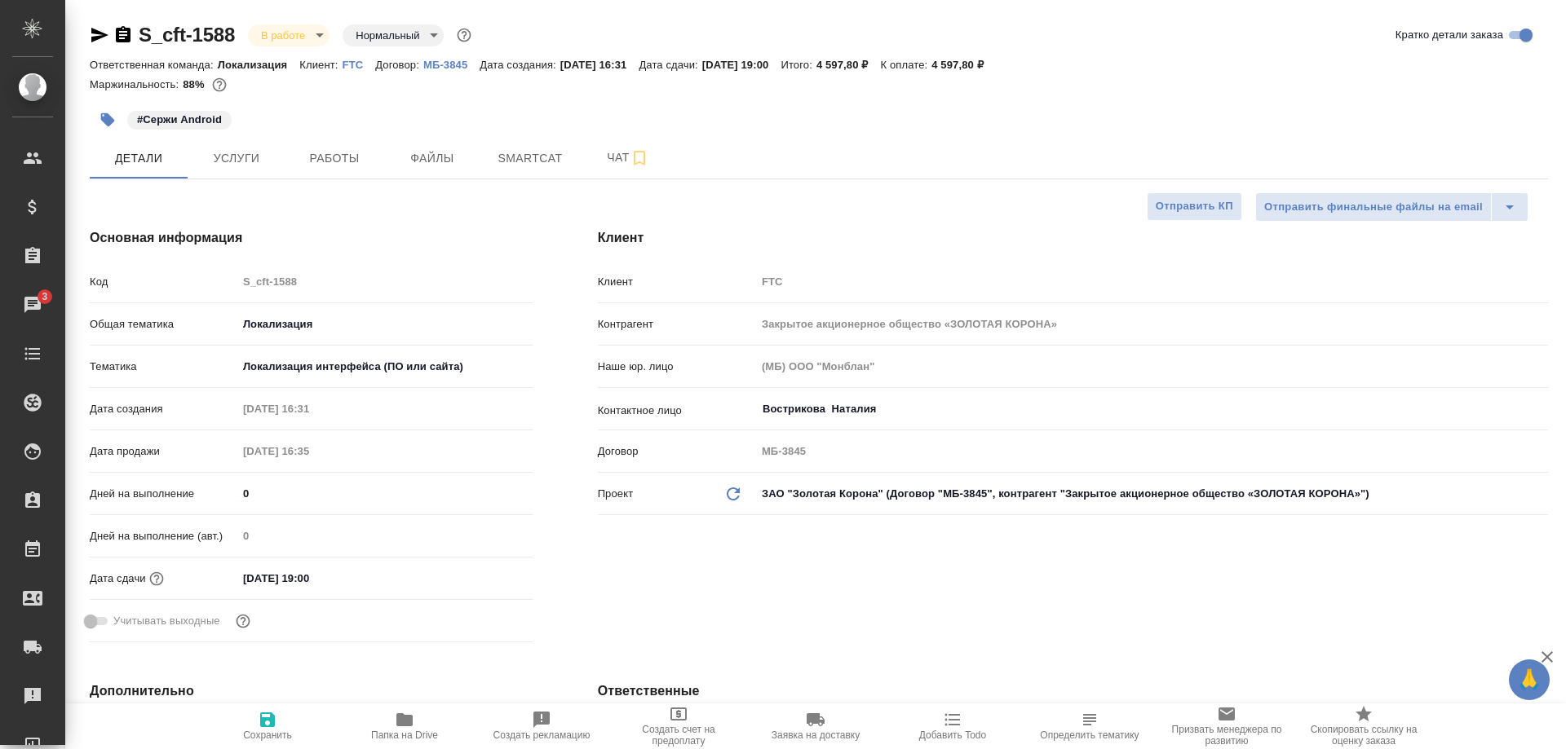
select select "RU"
click at [307, 162] on span "Работы" at bounding box center [334, 158] width 78 height 20
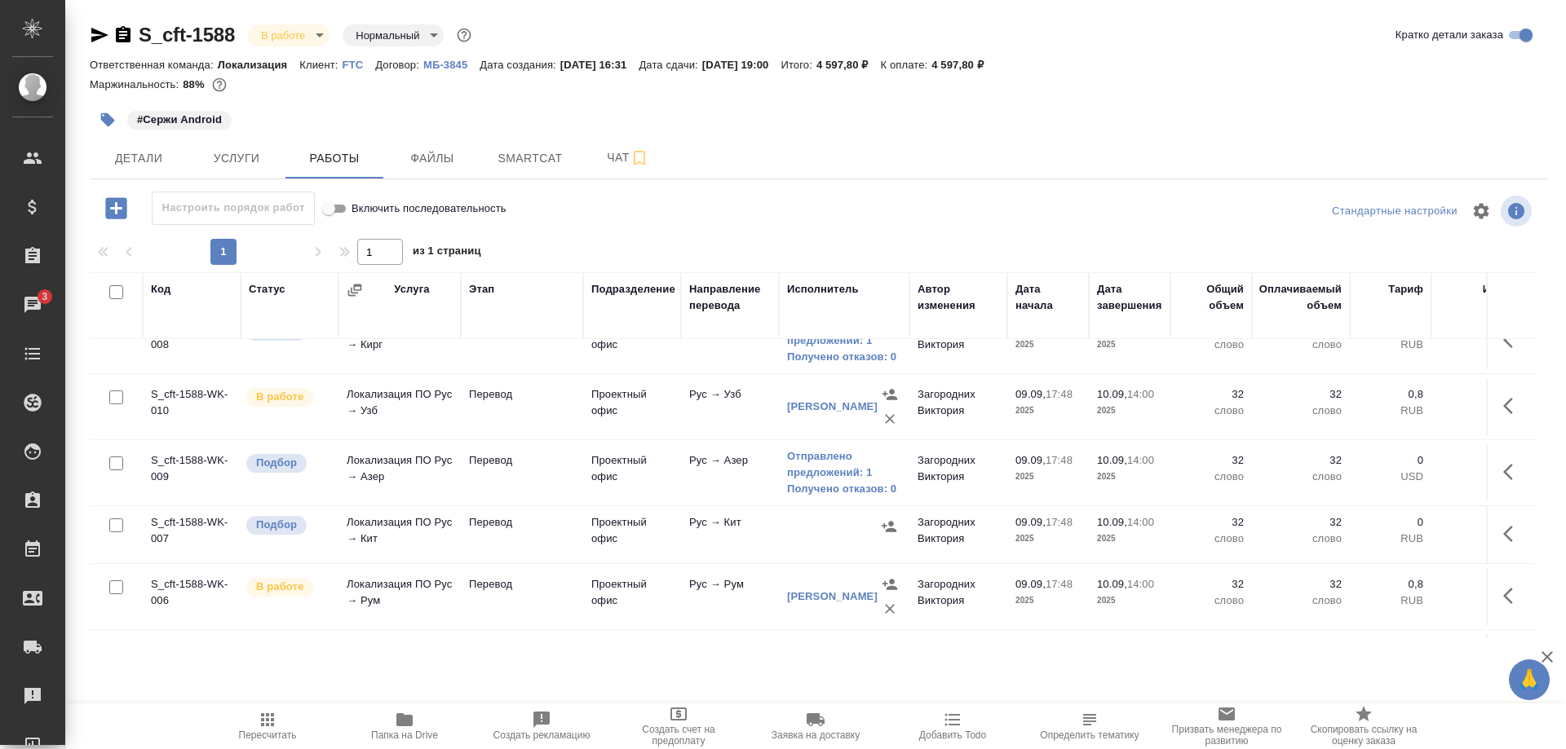
scroll to position [250, 0]
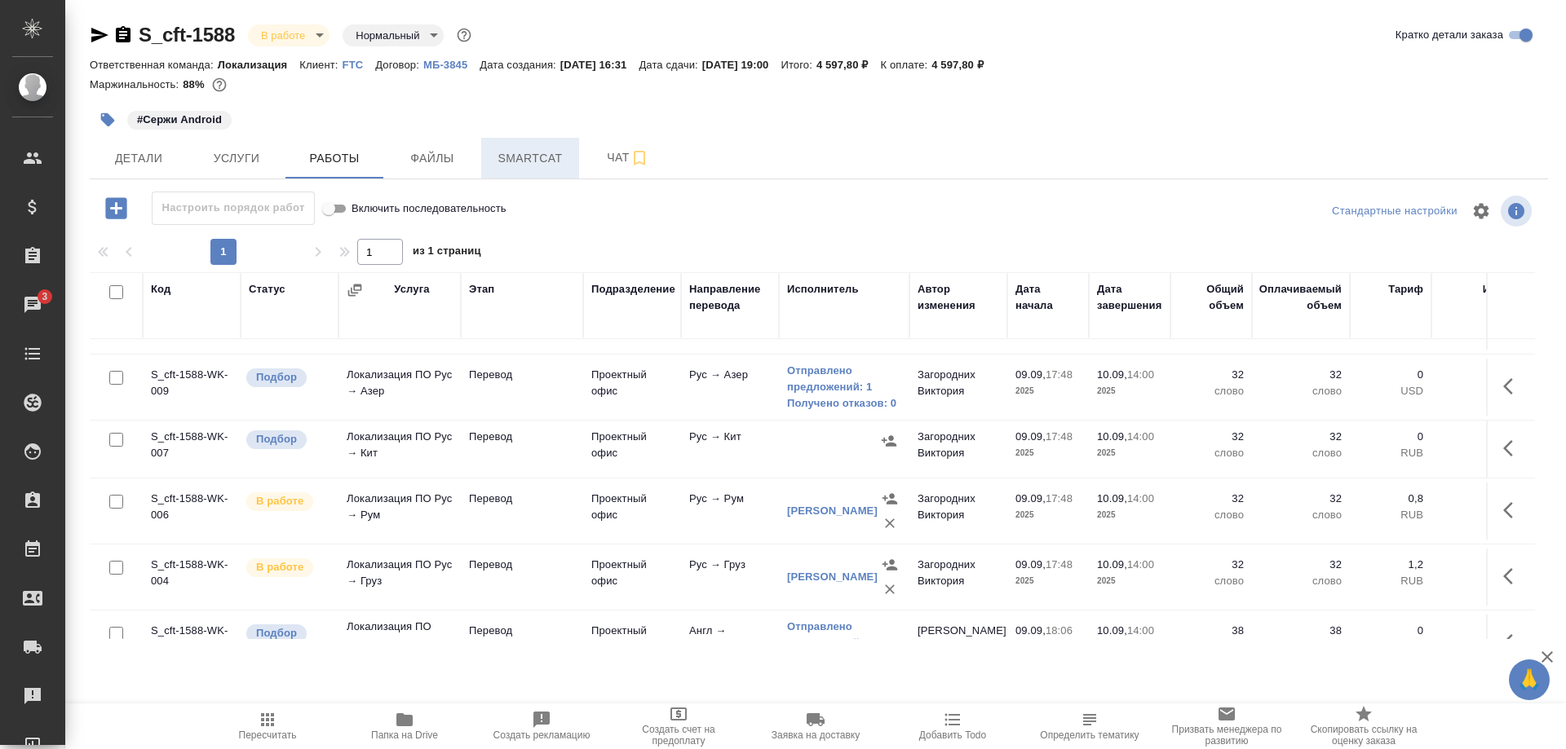
click at [530, 152] on span "Smartcat" at bounding box center [530, 158] width 78 height 20
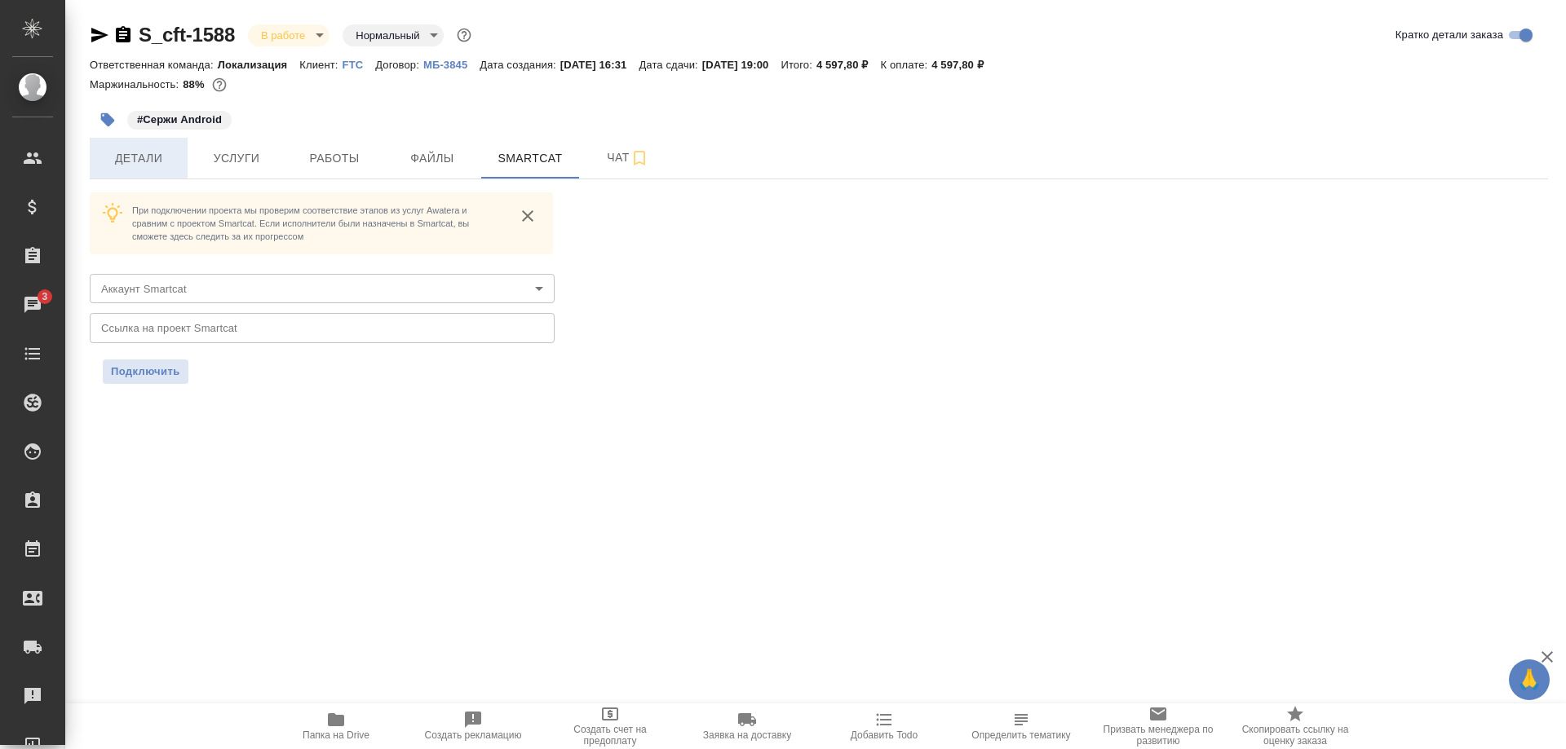
click at [119, 157] on span "Детали" at bounding box center [138, 158] width 78 height 20
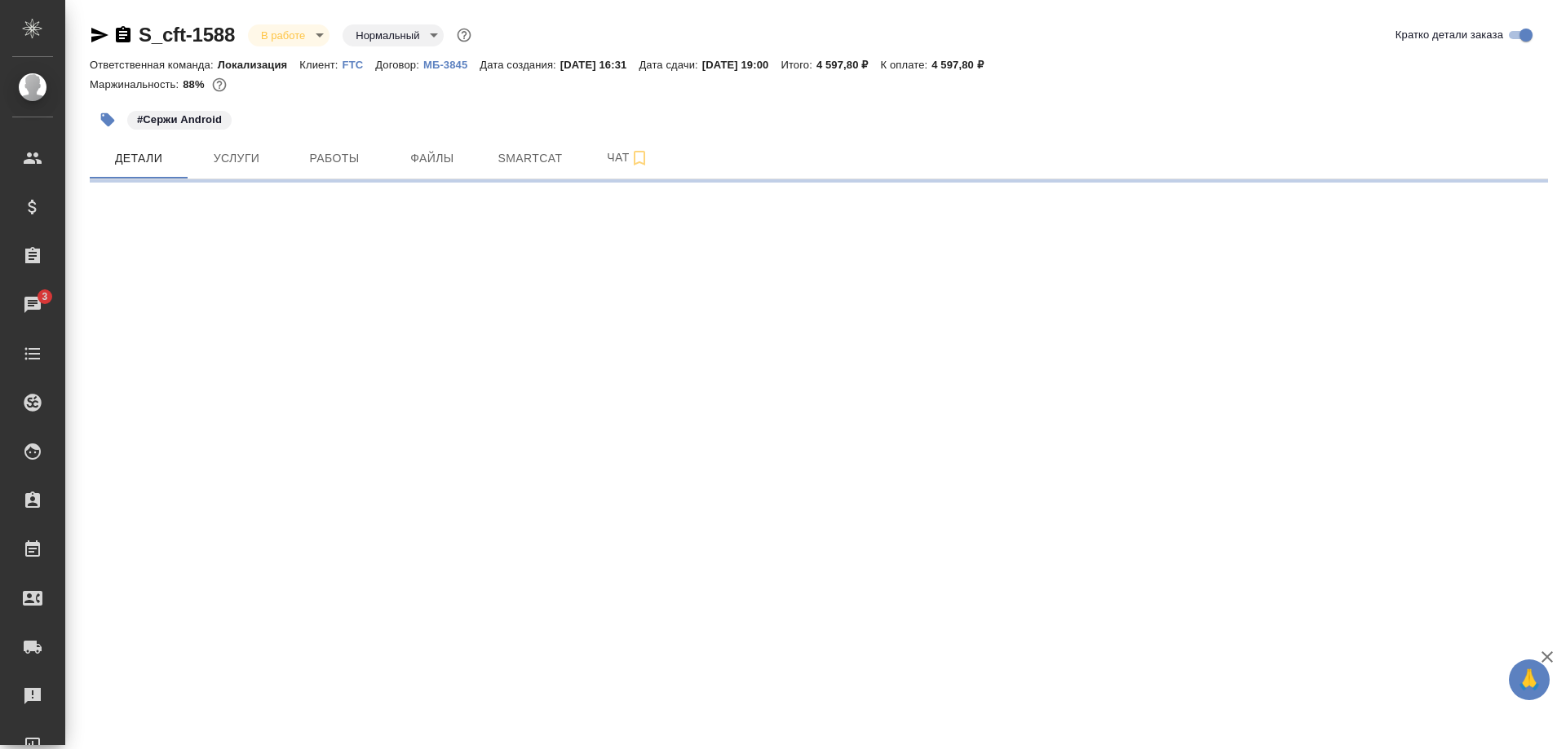
select select "RU"
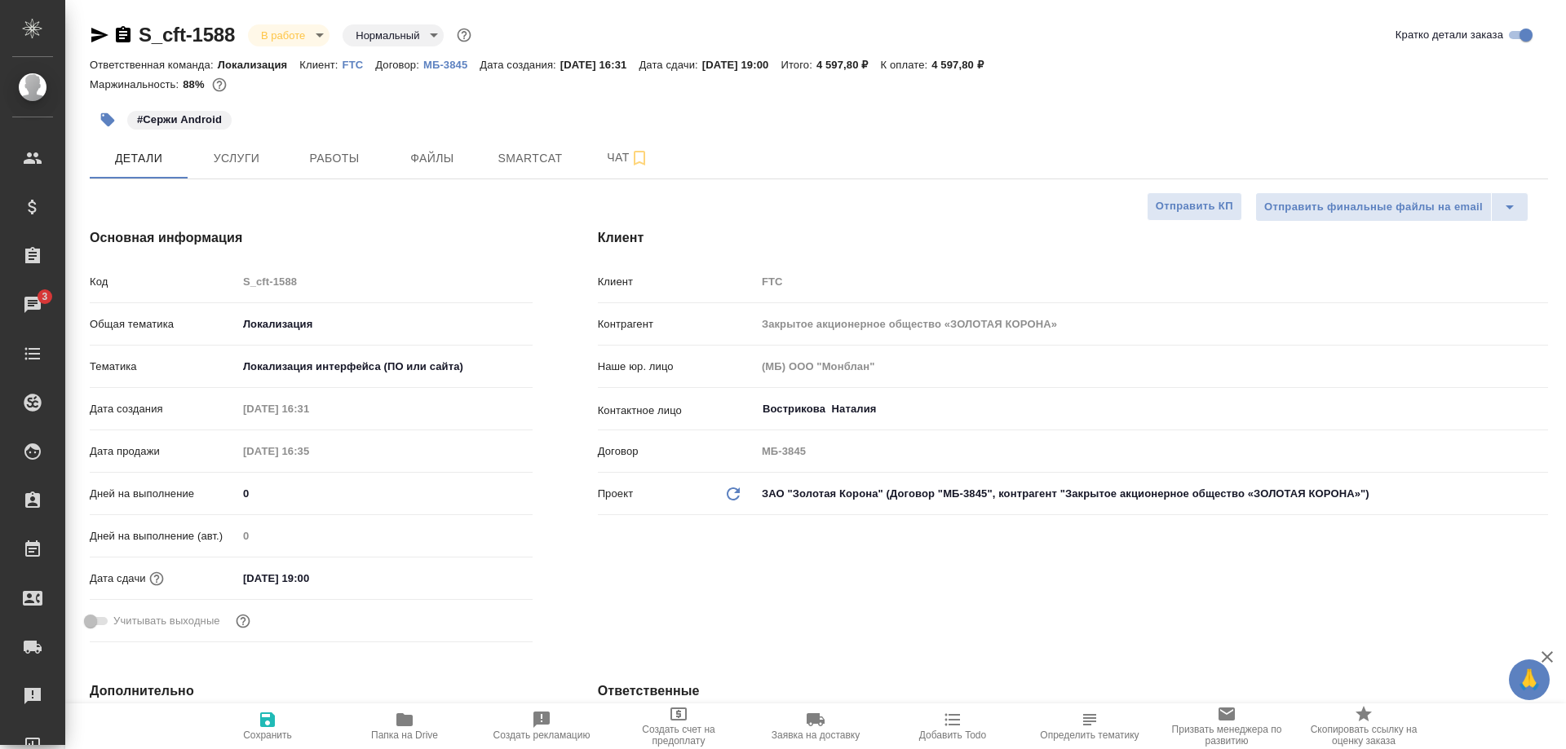
type textarea "x"
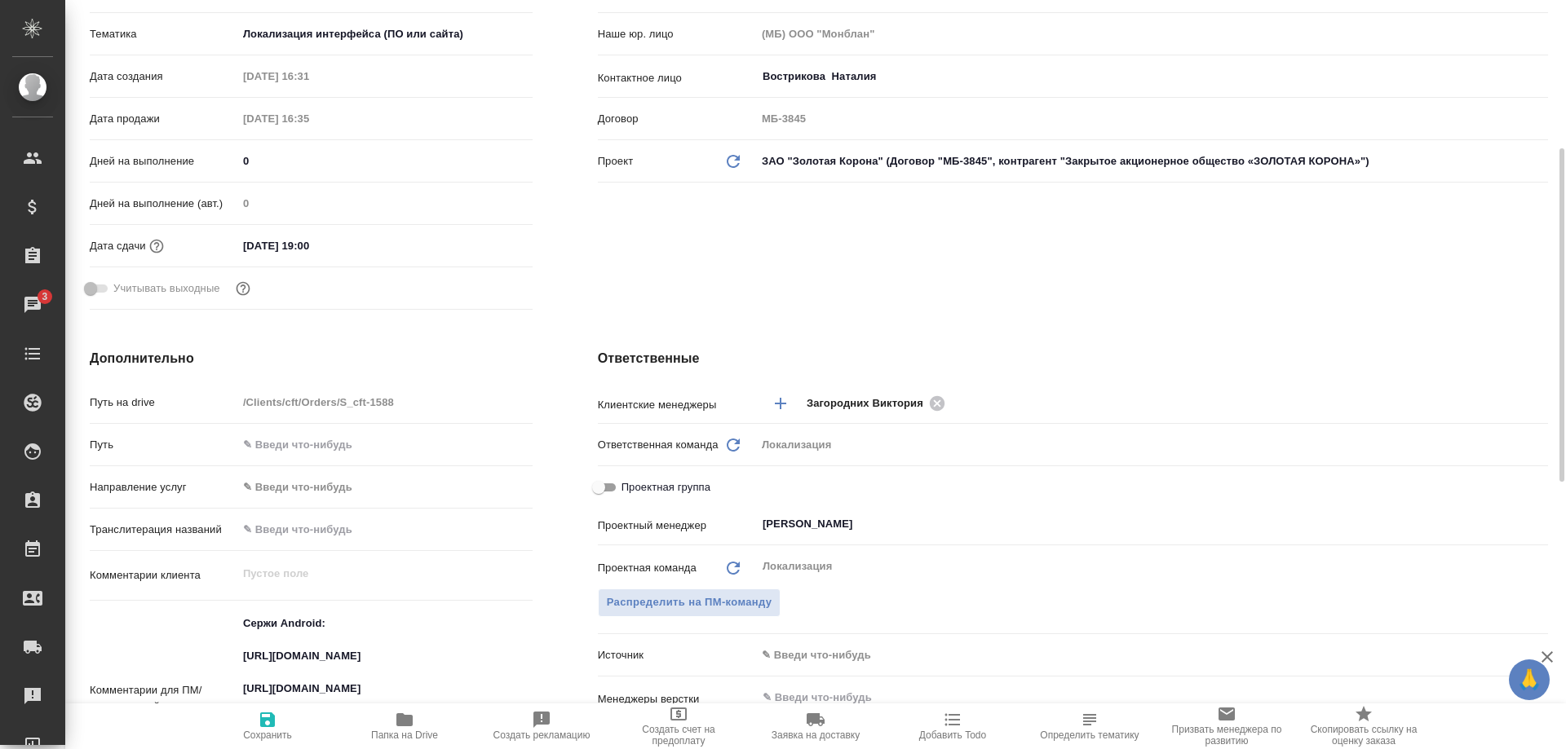
scroll to position [582, 0]
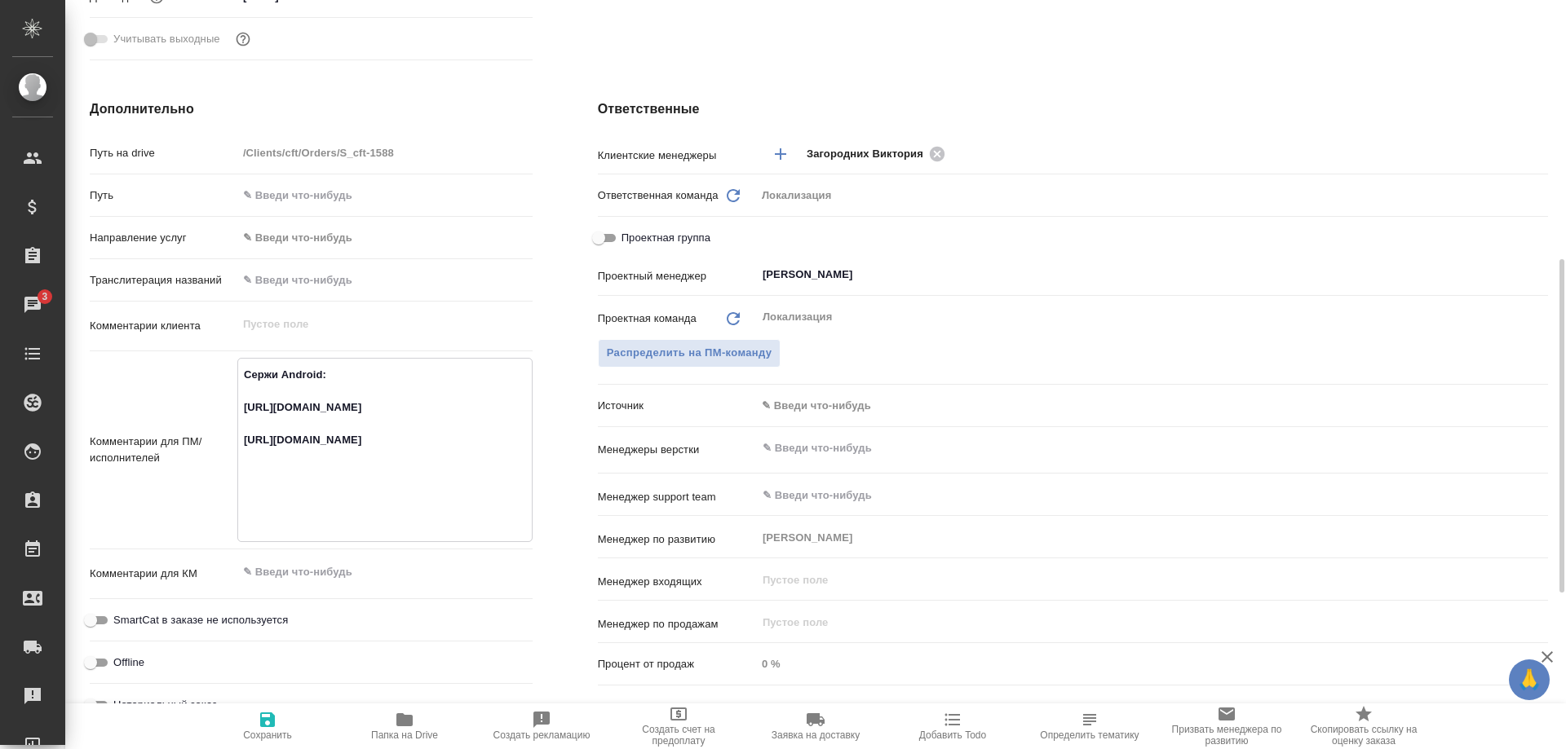
drag, startPoint x: 329, startPoint y: 451, endPoint x: 232, endPoint y: 410, distance: 106.0
click at [238, 410] on textarea "Сержи Android: https://smartcat.com/projects/64c78566-ebcf-4faf-9644-26ca342ce6…" at bounding box center [385, 448] width 294 height 175
drag, startPoint x: 338, startPoint y: 456, endPoint x: 235, endPoint y: 408, distance: 113.5
click at [238, 408] on textarea "Сержи Android: https://smartcat.com/projects/64c78566-ebcf-4faf-9644-26ca342ce6…" at bounding box center [385, 448] width 294 height 175
type textarea "x"
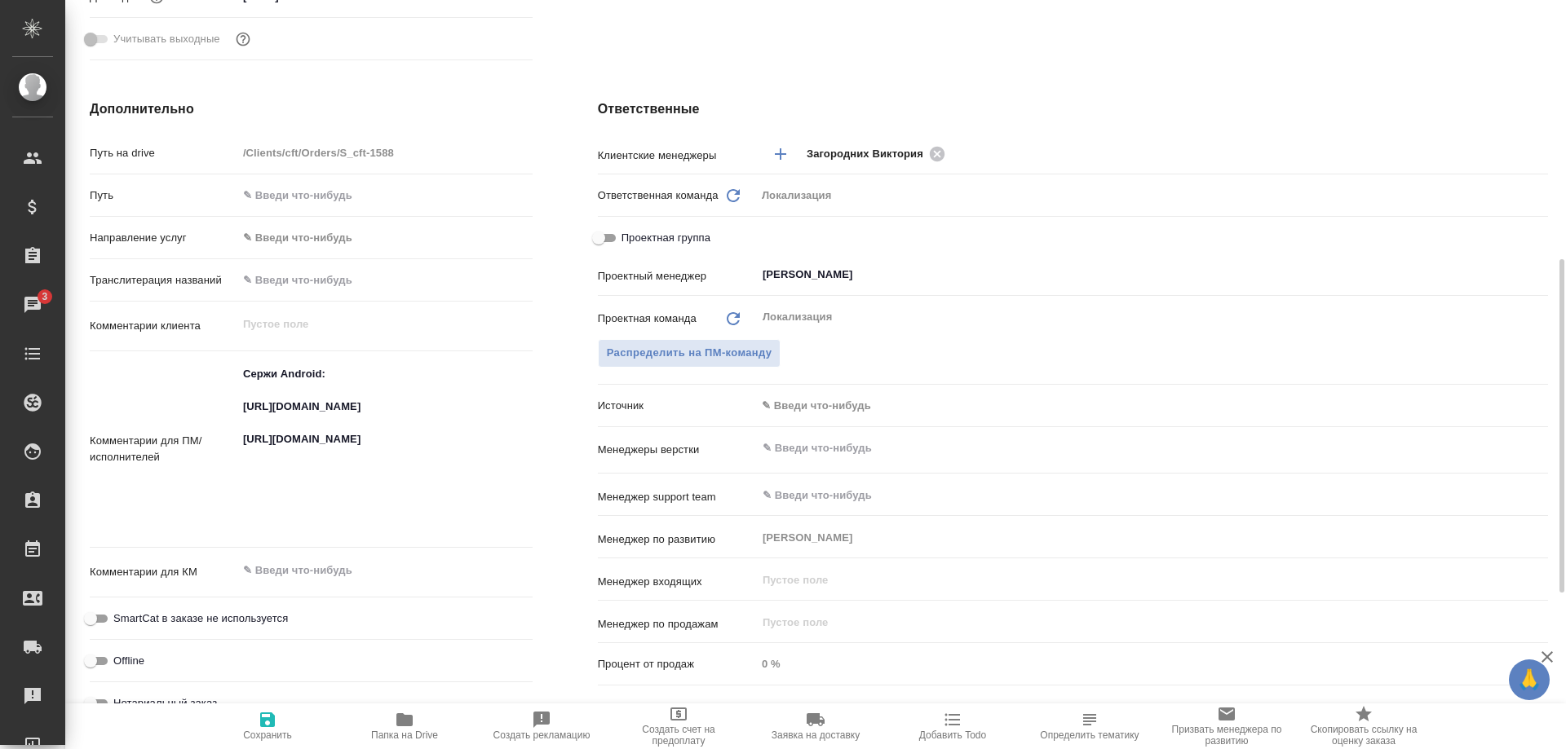
type textarea "x"
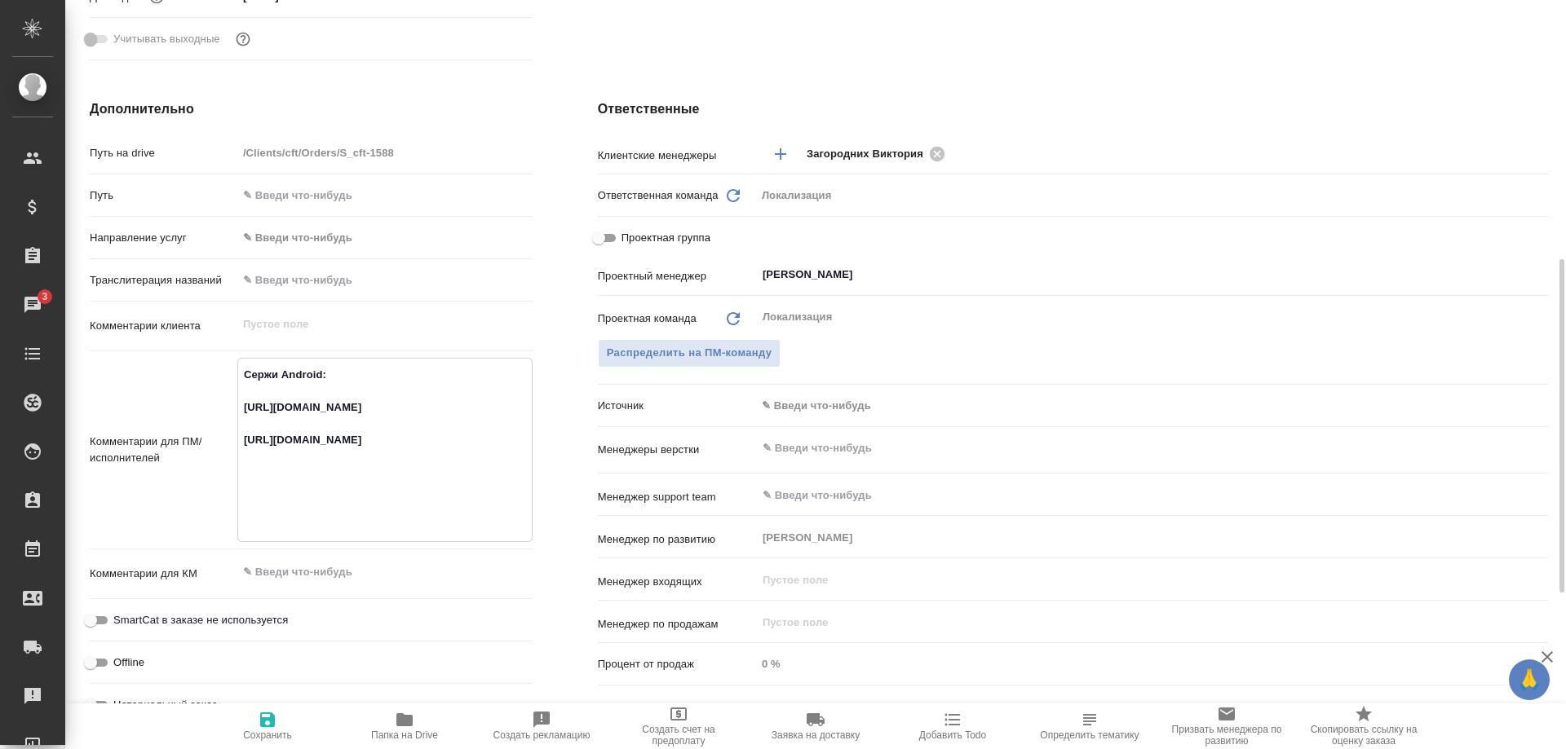
type textarea "x"
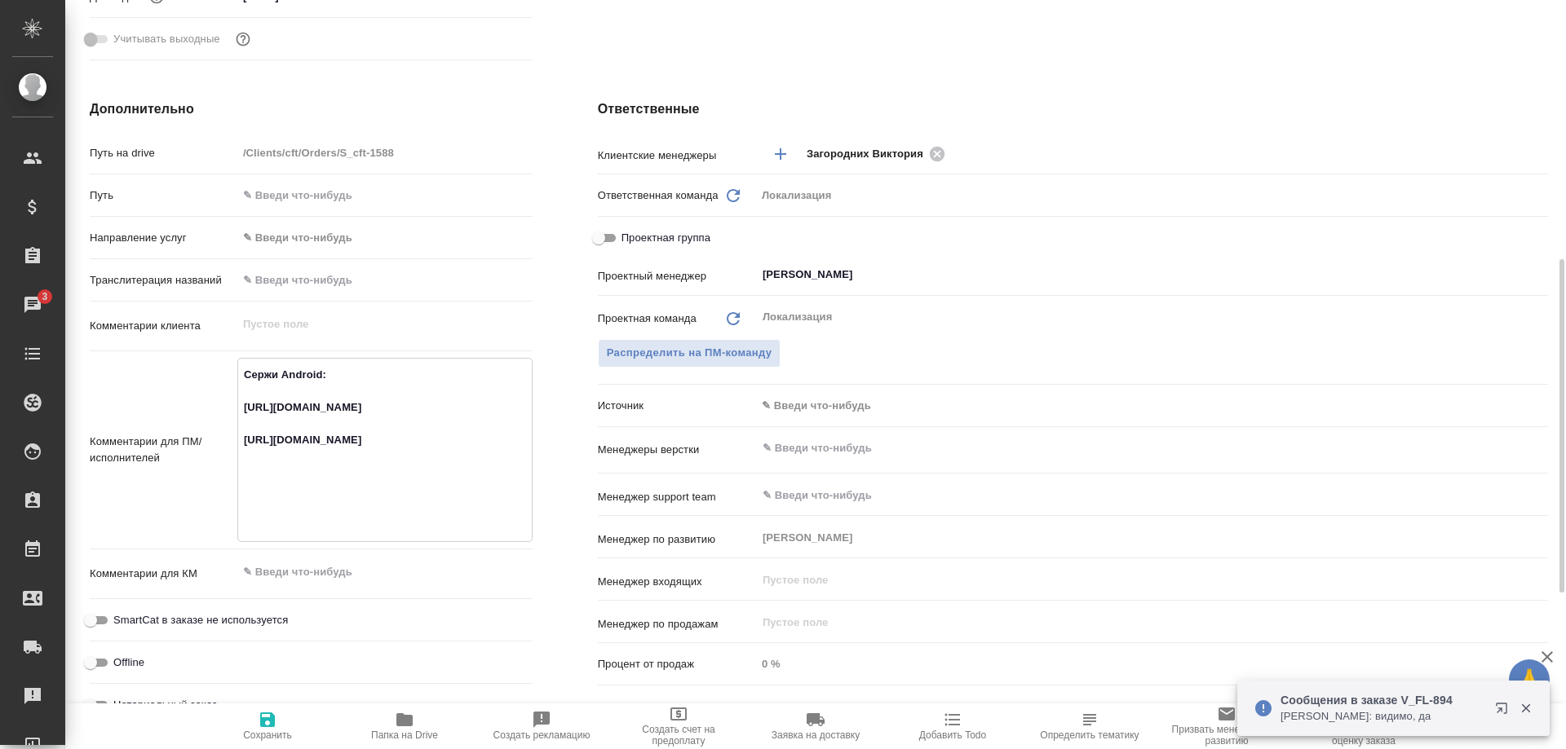
type textarea "x"
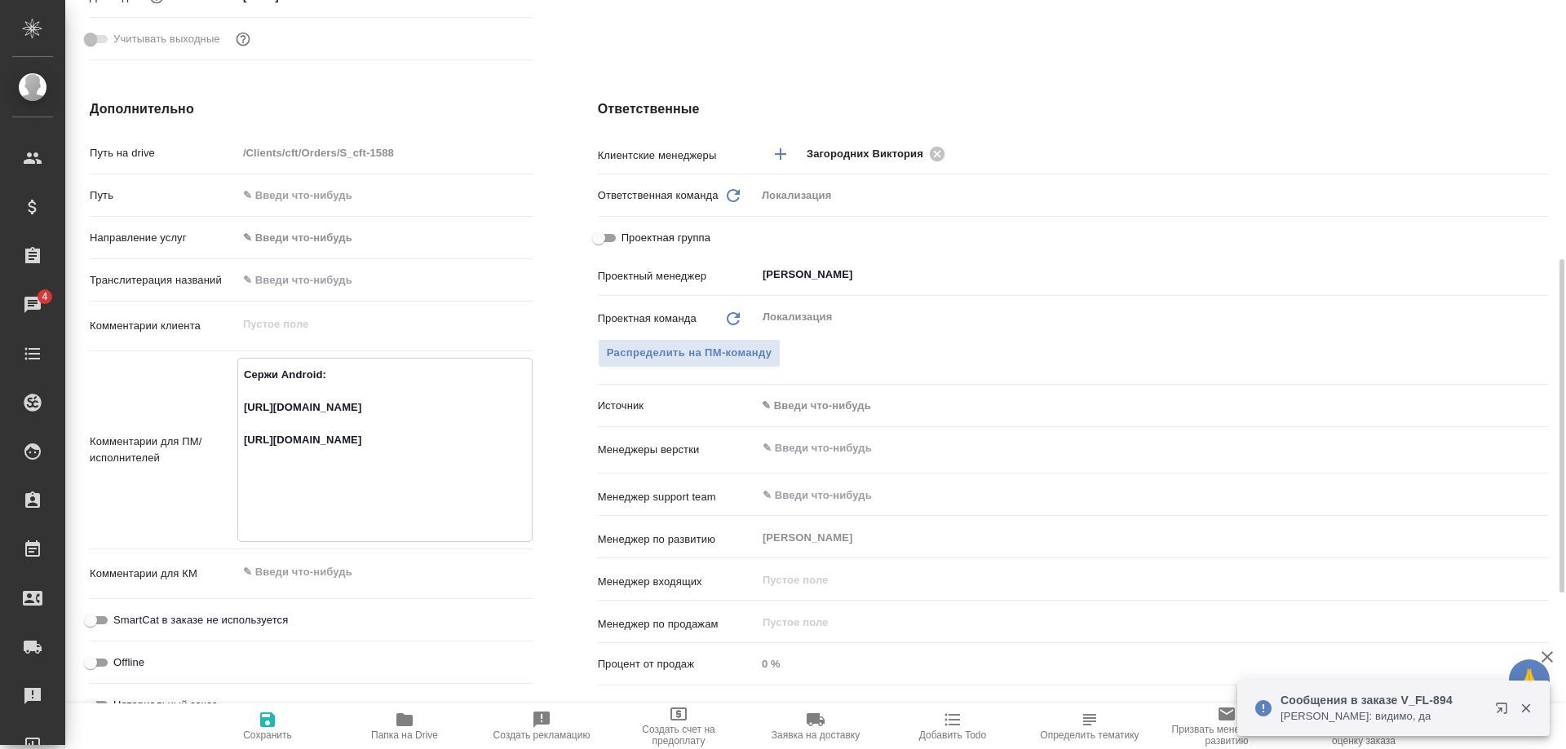
type textarea "x"
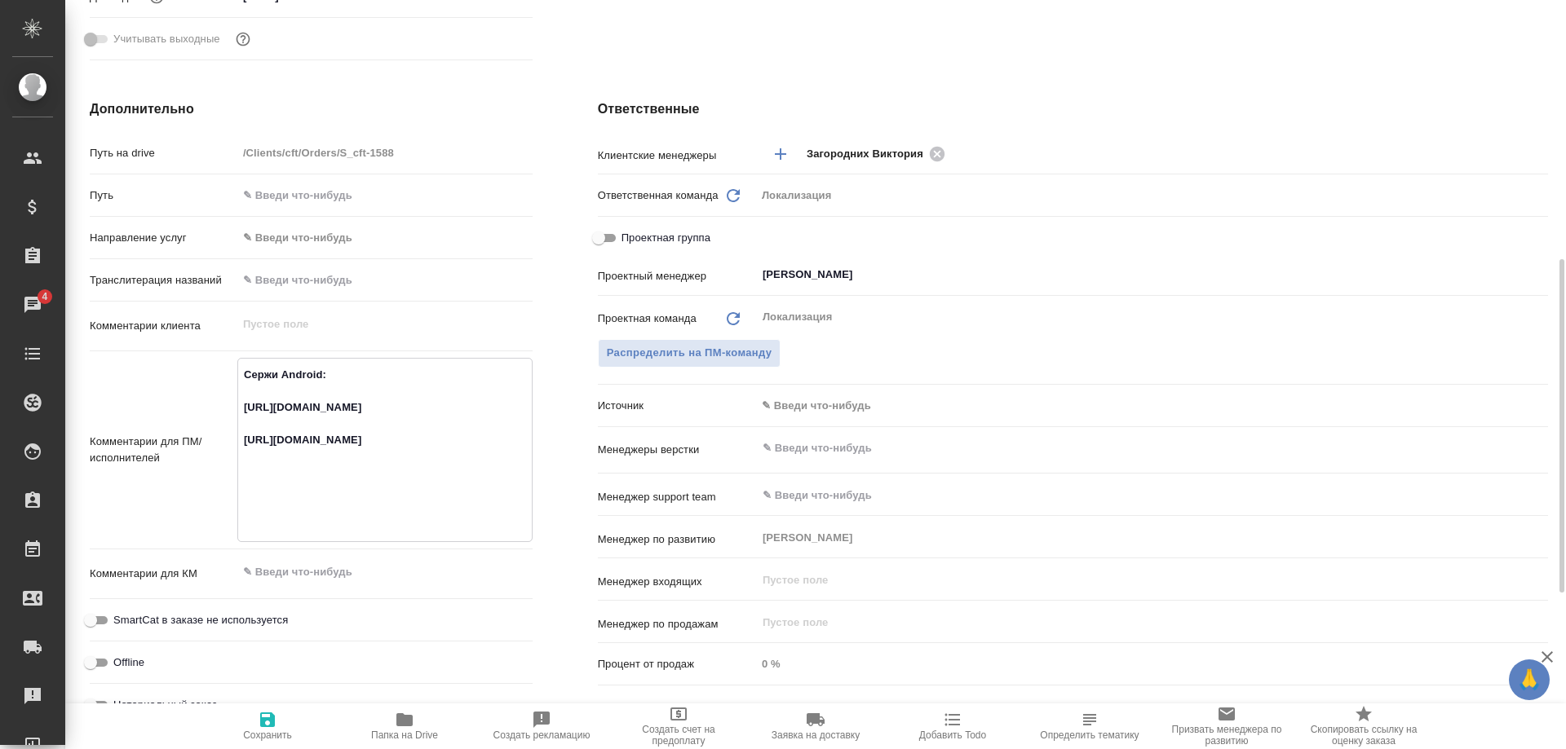
type textarea "x"
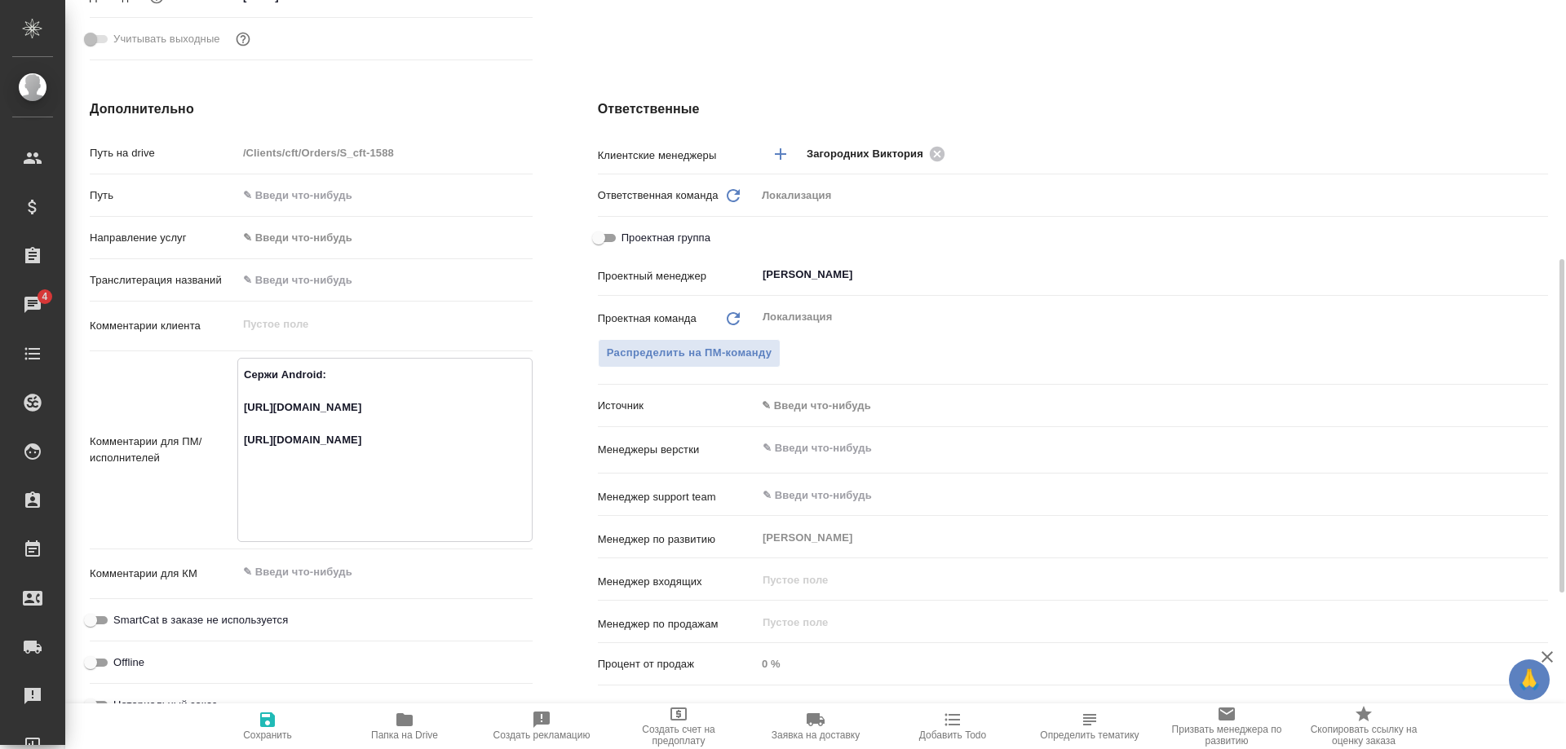
type textarea "x"
drag, startPoint x: 379, startPoint y: 457, endPoint x: 388, endPoint y: 457, distance: 9.0
click at [385, 457] on textarea "Сержи Android: https://smartcat.com/projects/64c78566-ebcf-4faf-9644-26ca342ce6…" at bounding box center [385, 448] width 294 height 175
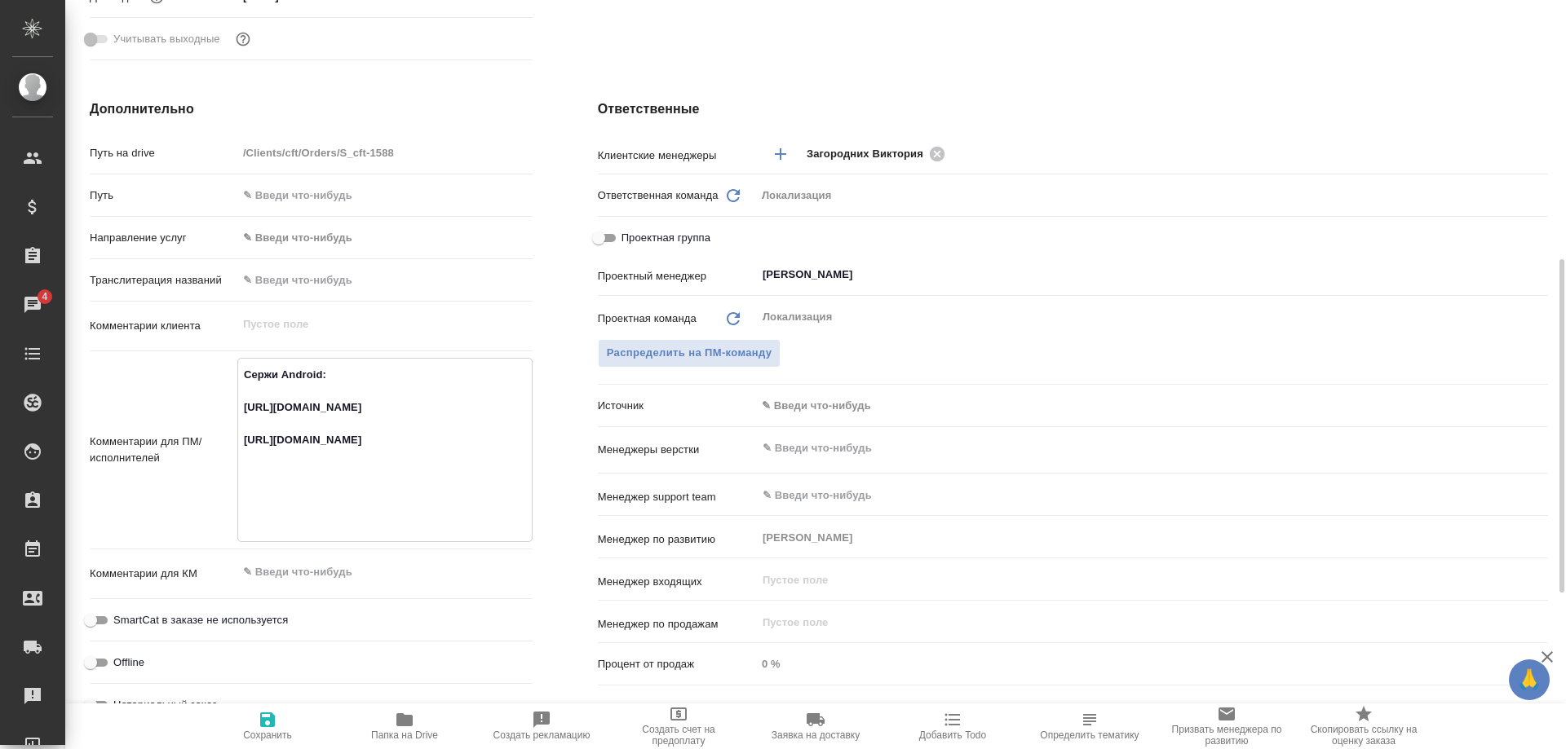
drag, startPoint x: 392, startPoint y: 458, endPoint x: 229, endPoint y: 409, distance: 170.3
click at [238, 409] on textarea "Сержи Android: https://smartcat.com/projects/64c78566-ebcf-4faf-9644-26ca342ce6…" at bounding box center [385, 448] width 294 height 175
type textarea "x"
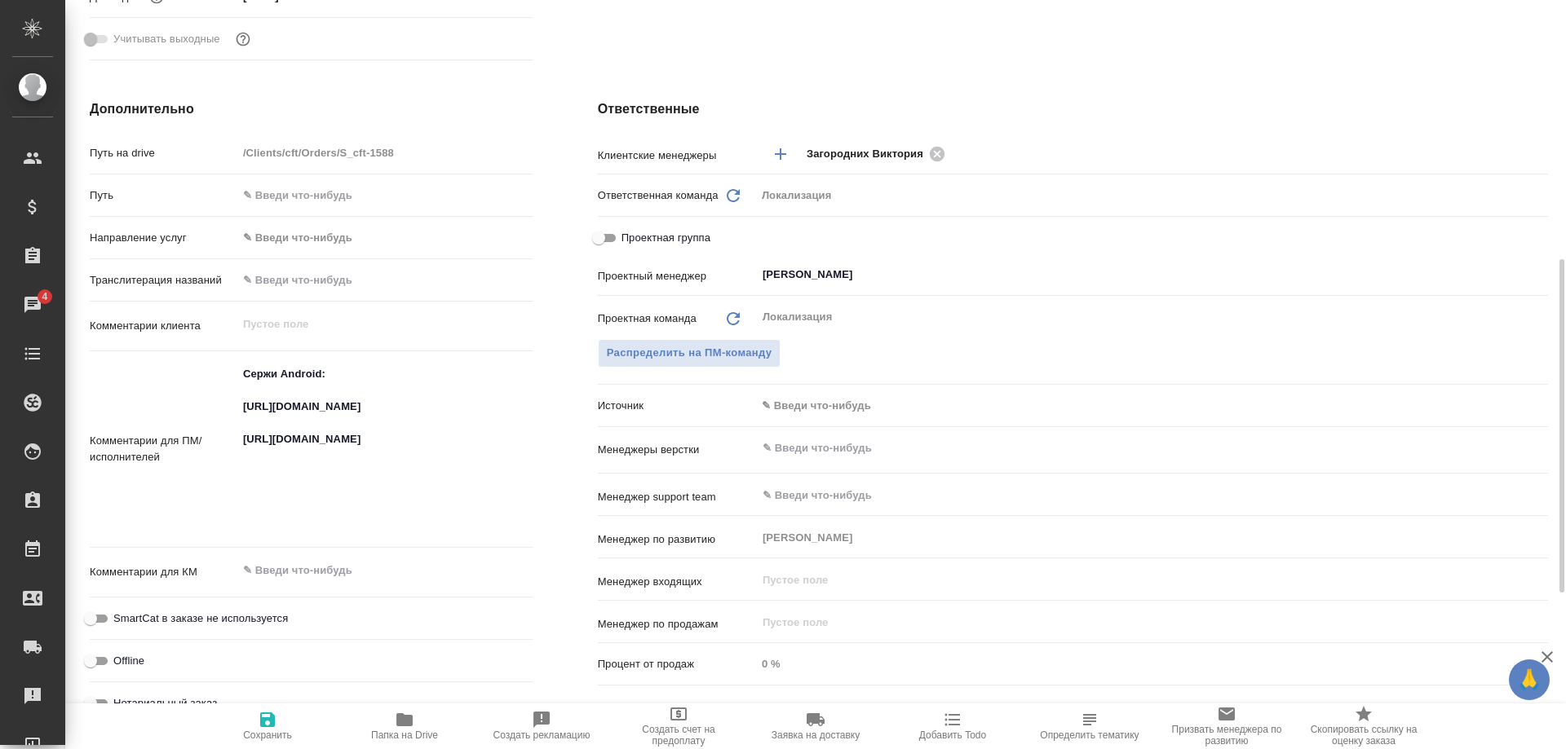
type textarea "x"
